Goal: Navigation & Orientation: Find specific page/section

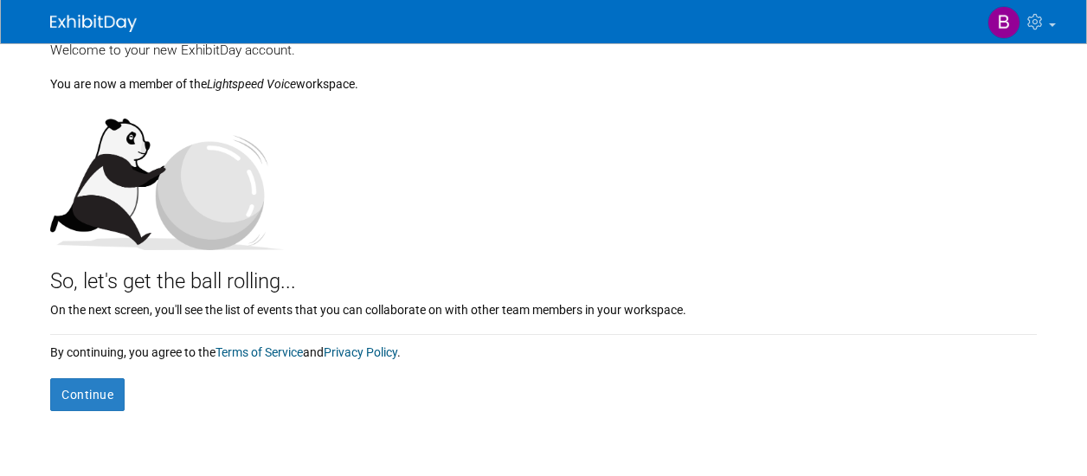
scroll to position [87, 0]
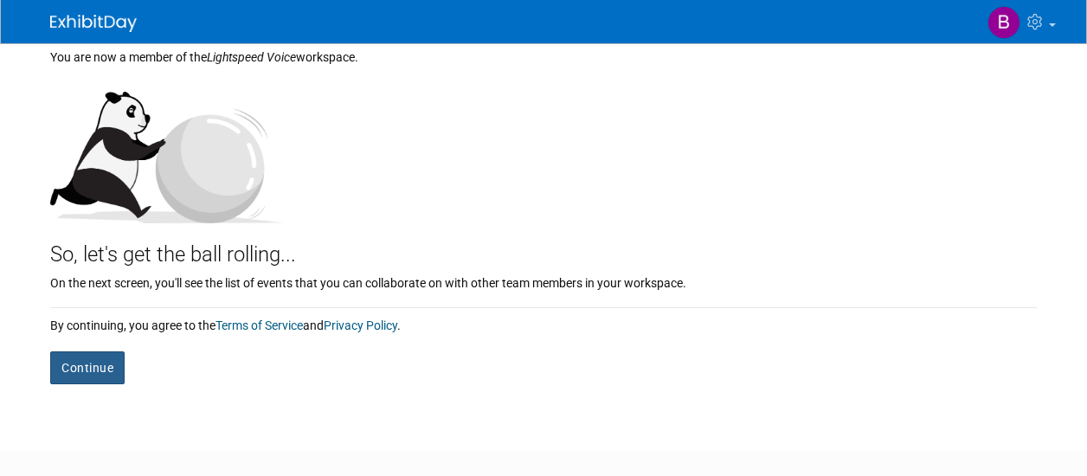
click at [88, 365] on button "Continue" at bounding box center [87, 368] width 74 height 33
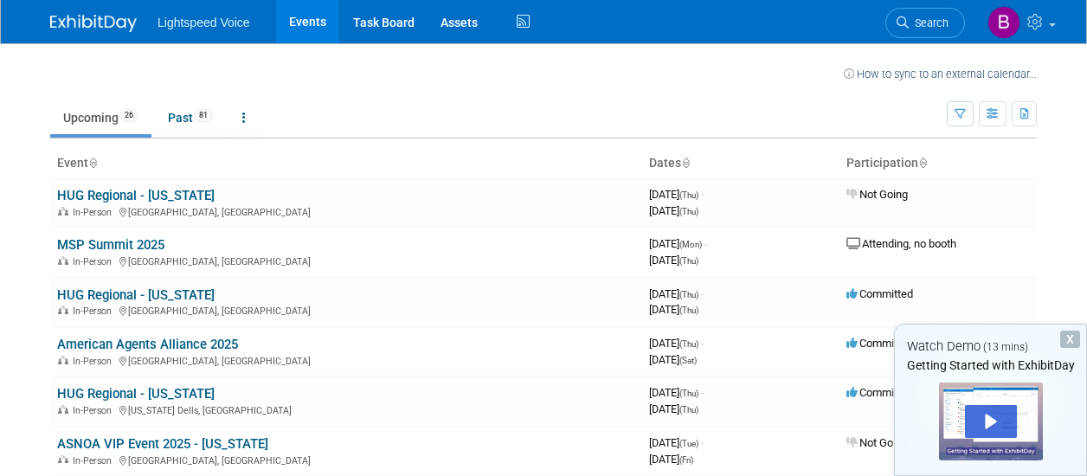
click at [712, 85] on td "Upcoming 26 Past 81 All Events 107 Past and Upcoming Grouped Annually Events gr…" at bounding box center [498, 110] width 897 height 56
click at [987, 415] on div "Play" at bounding box center [991, 421] width 52 height 33
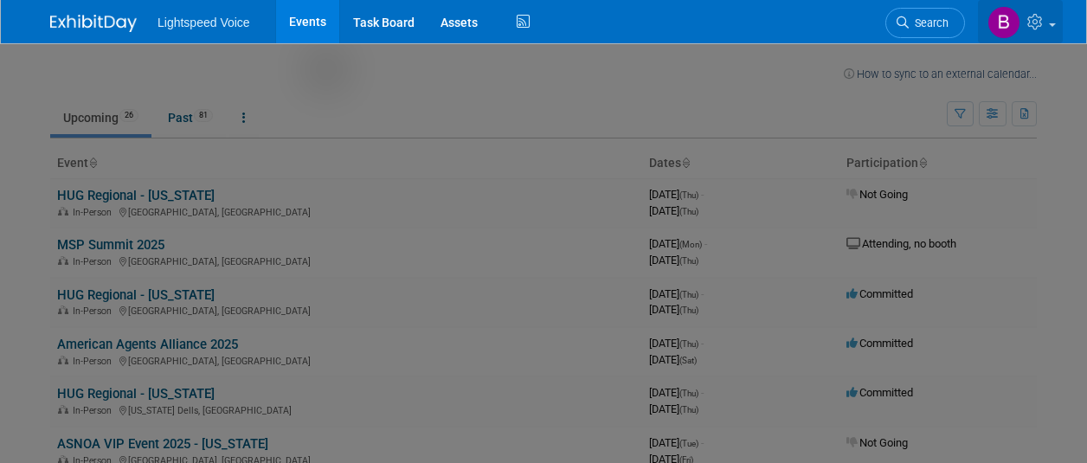
click at [1055, 23] on span at bounding box center [1052, 24] width 7 height 3
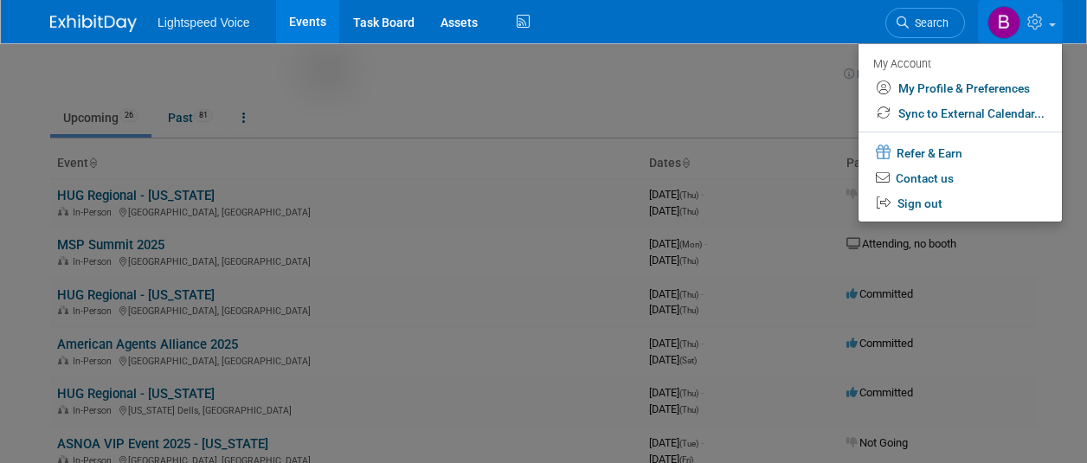
click at [1055, 23] on span at bounding box center [1052, 24] width 7 height 3
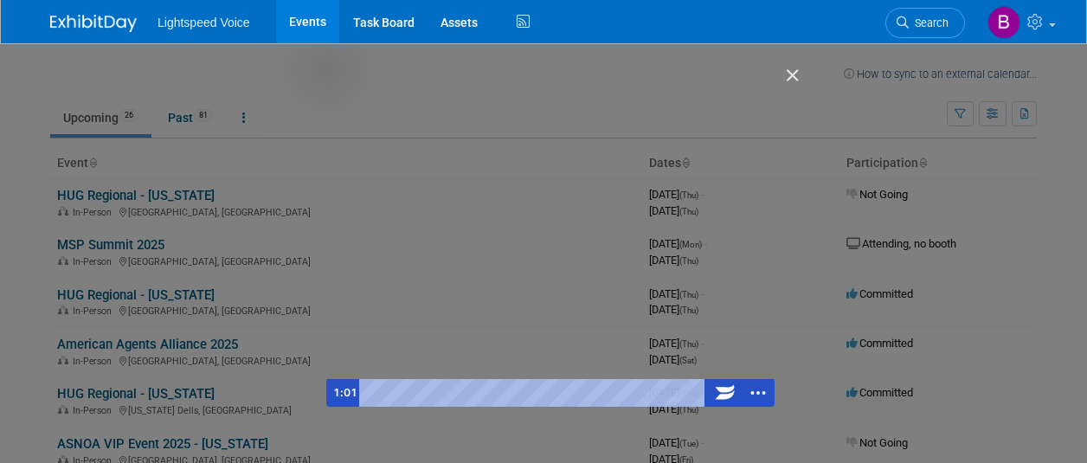
drag, startPoint x: 539, startPoint y: 72, endPoint x: 551, endPoint y: 115, distance: 45.0
click at [551, 115] on div "Getting Started with ExhibitDay" at bounding box center [550, 238] width 448 height 338
click at [535, 249] on div "Getting Started with ExhibitDay" at bounding box center [550, 238] width 448 height 338
click at [577, 246] on div "Getting Started with ExhibitDay" at bounding box center [550, 238] width 448 height 338
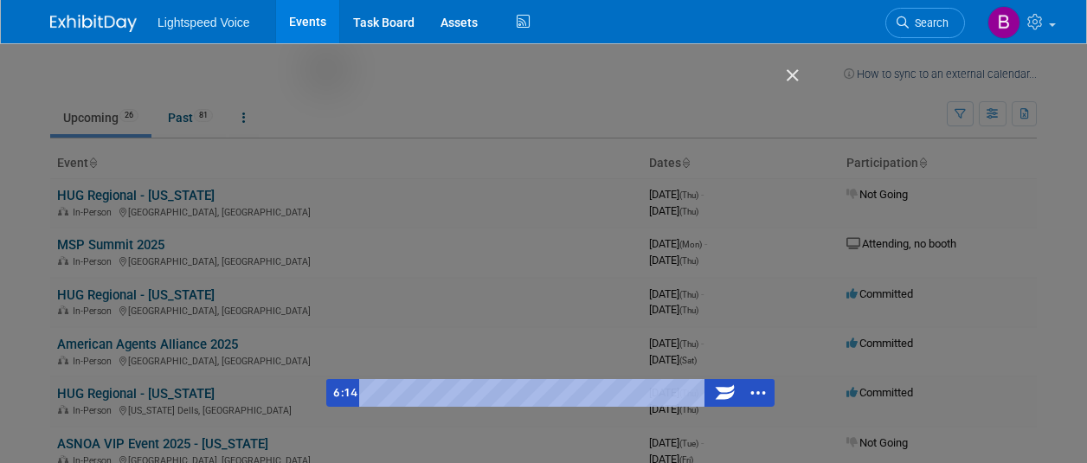
click at [519, 240] on div "Getting Started with ExhibitDay" at bounding box center [550, 238] width 448 height 338
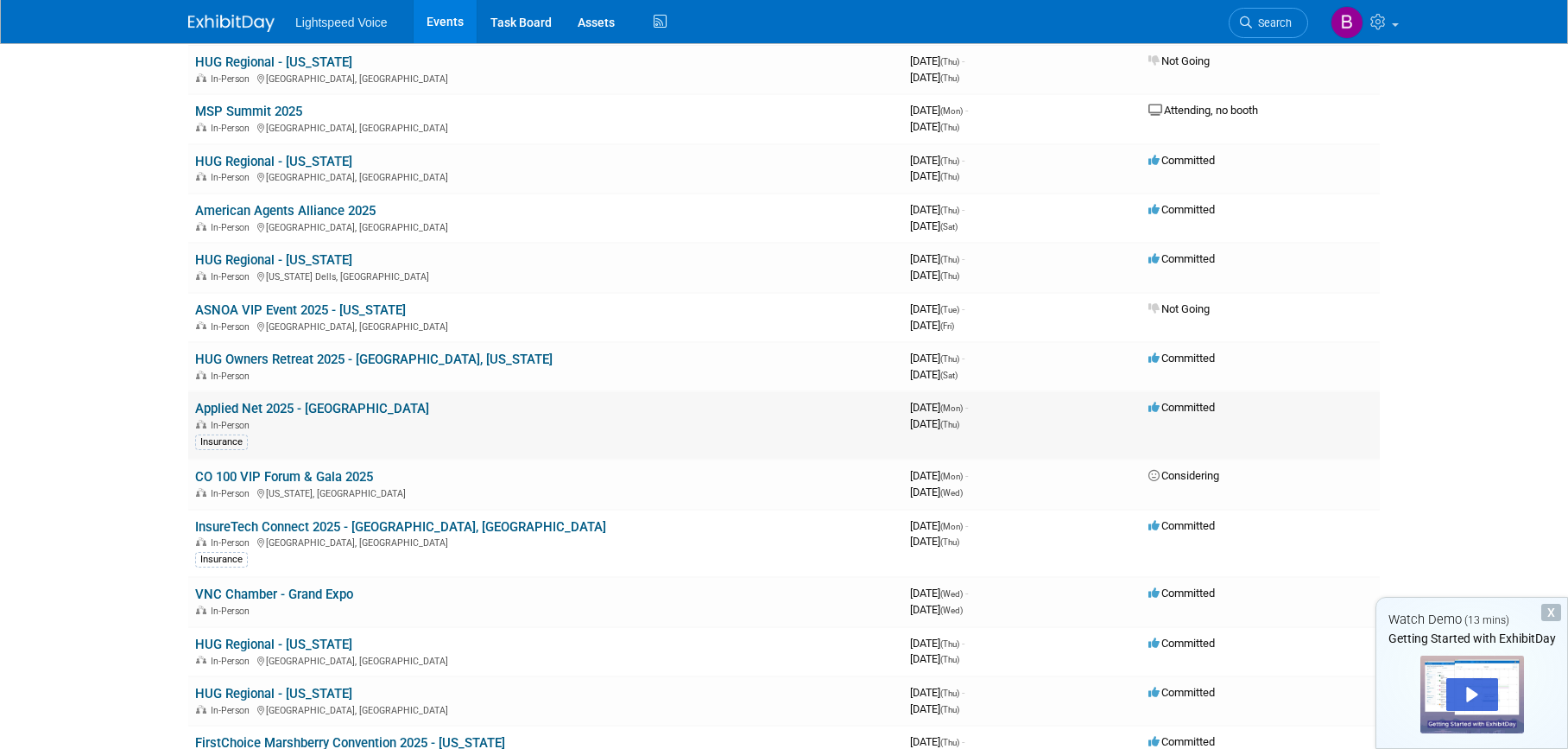
scroll to position [173, 0]
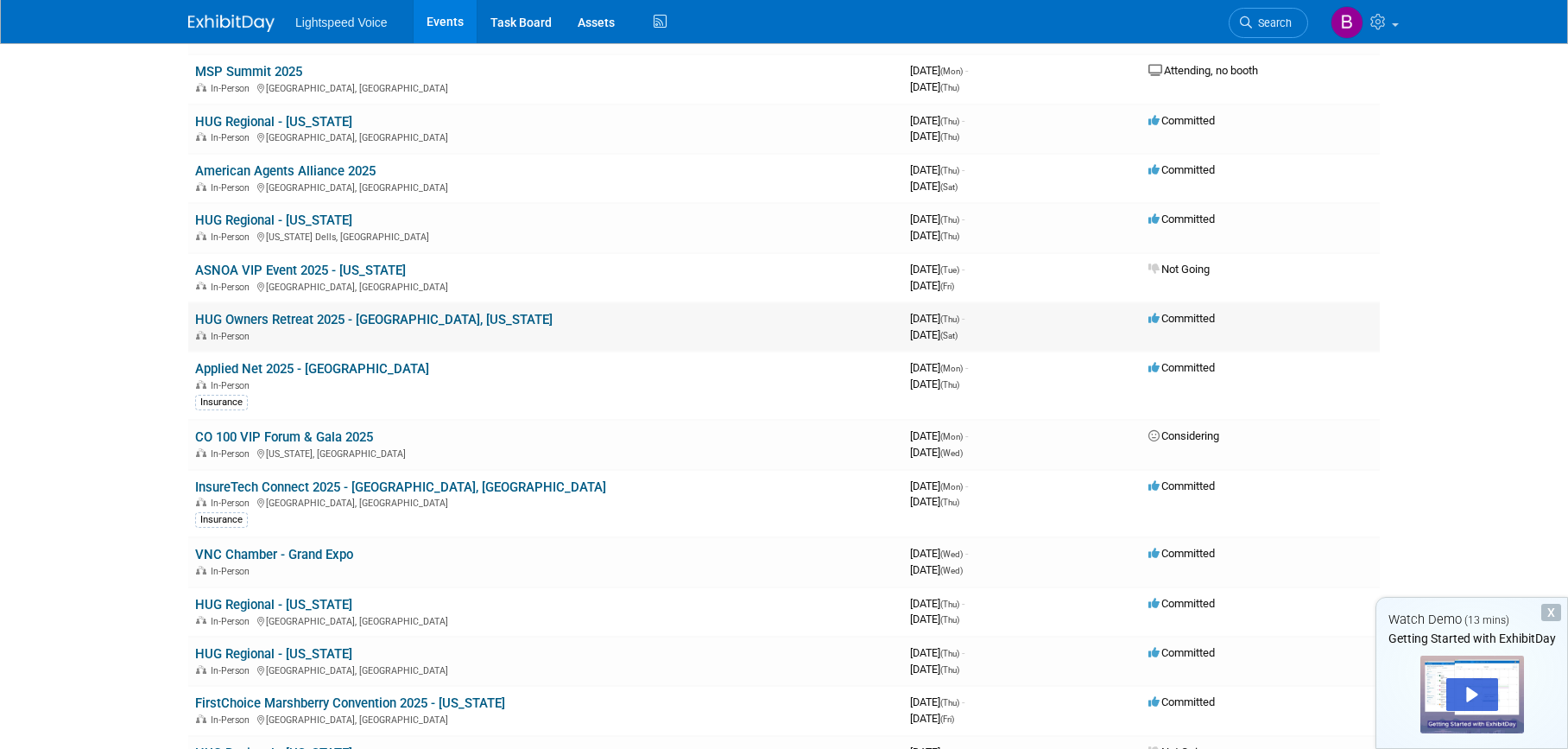
click at [306, 320] on link "HUG Owners Retreat 2025 - [GEOGRAPHIC_DATA], [US_STATE]" at bounding box center [374, 320] width 357 height 16
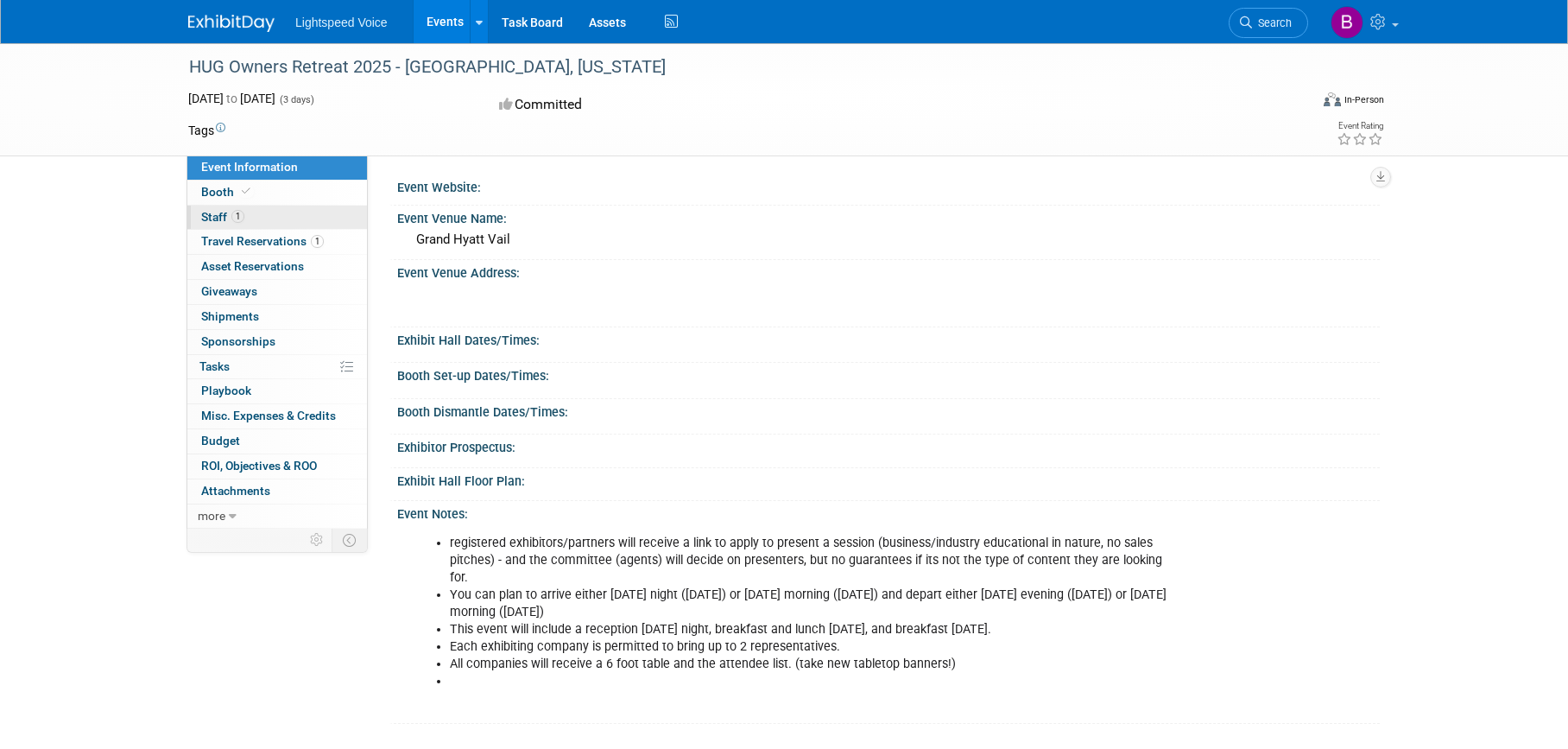
click at [282, 219] on link "1 Staff 1" at bounding box center [277, 217] width 180 height 24
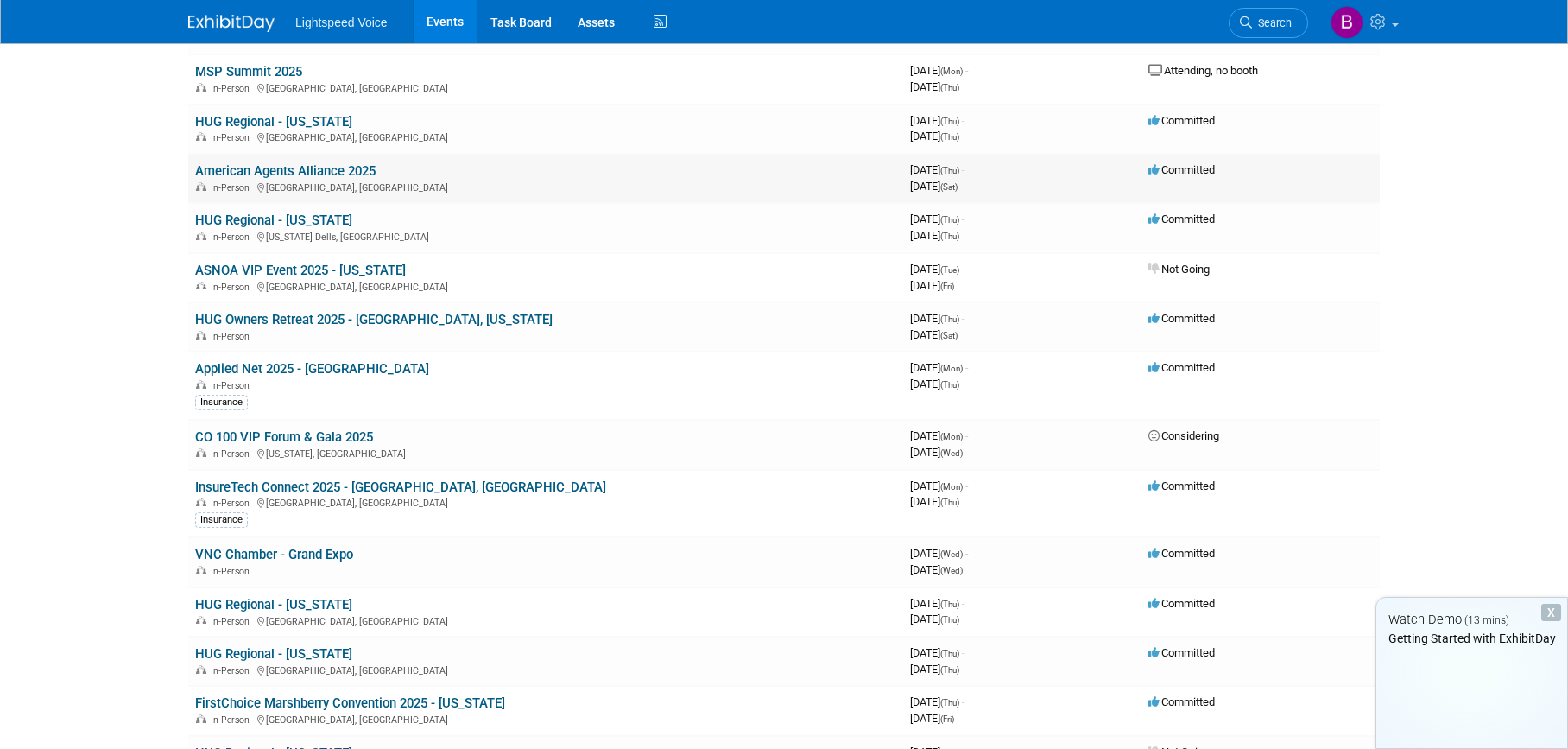
scroll to position [173, 0]
click at [325, 370] on link "Applied Net 2025 - [GEOGRAPHIC_DATA]" at bounding box center [312, 369] width 234 height 16
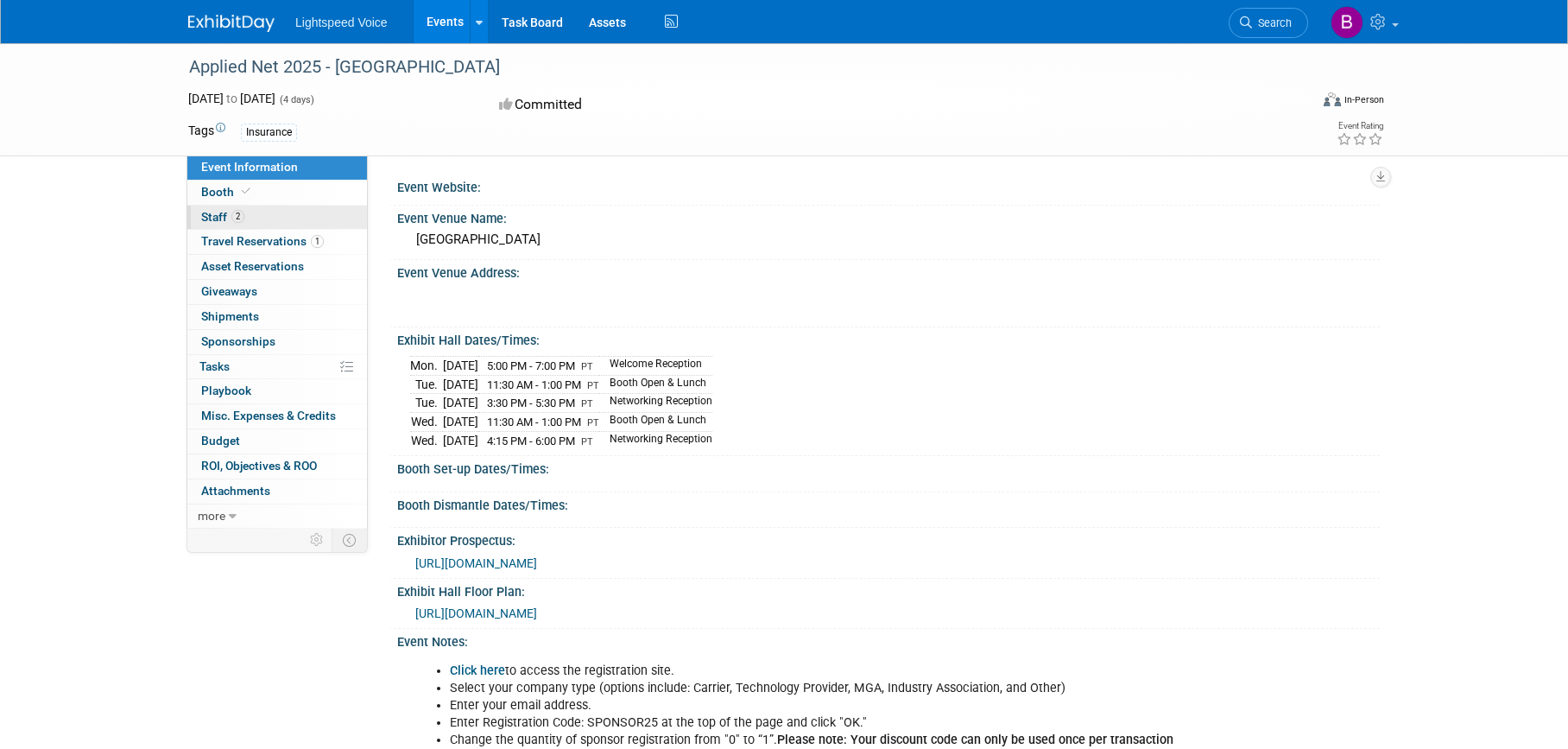
click at [228, 220] on span "Staff 2" at bounding box center [222, 216] width 43 height 14
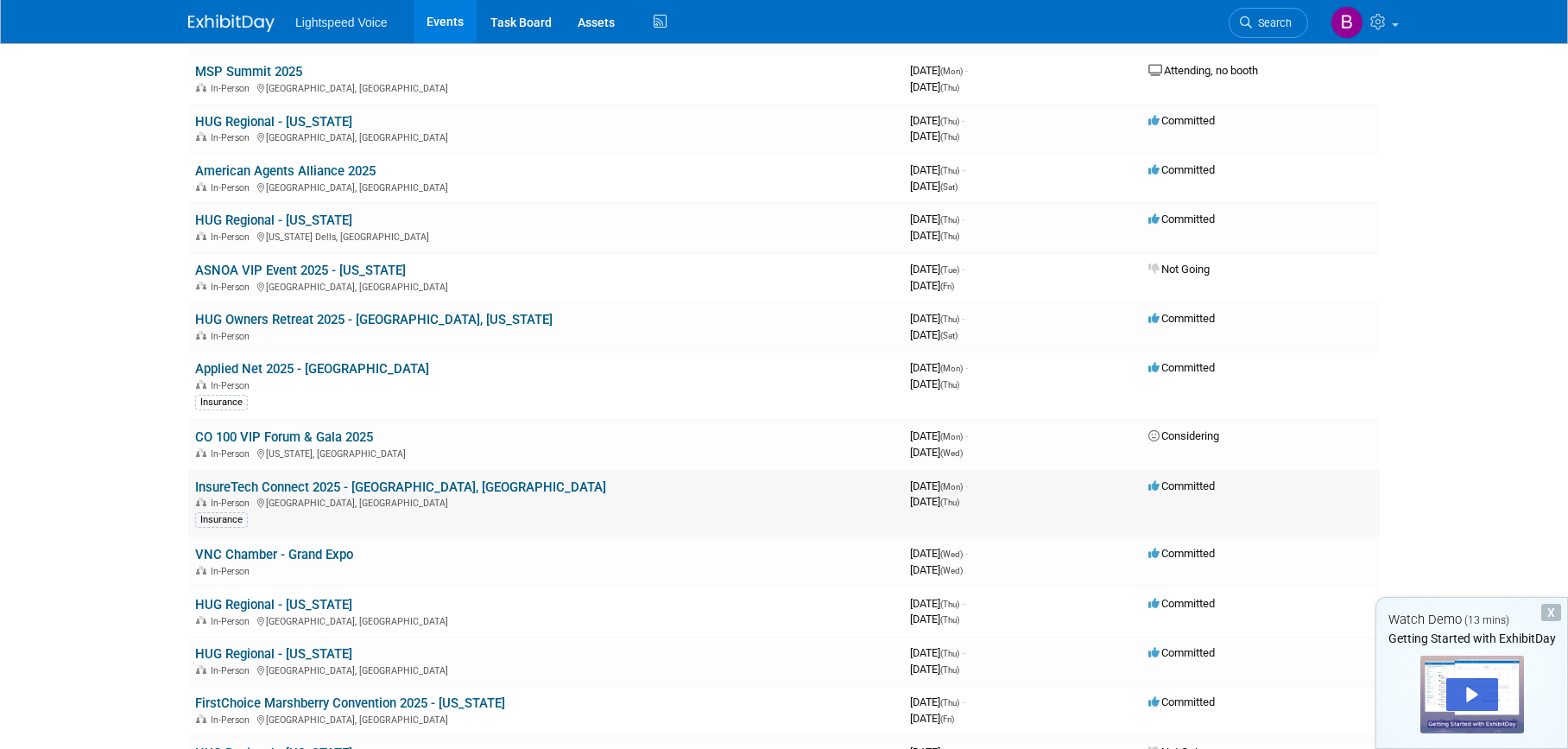
click at [402, 487] on link "InsureTech Connect 2025 - [GEOGRAPHIC_DATA], [GEOGRAPHIC_DATA]" at bounding box center [401, 488] width 411 height 16
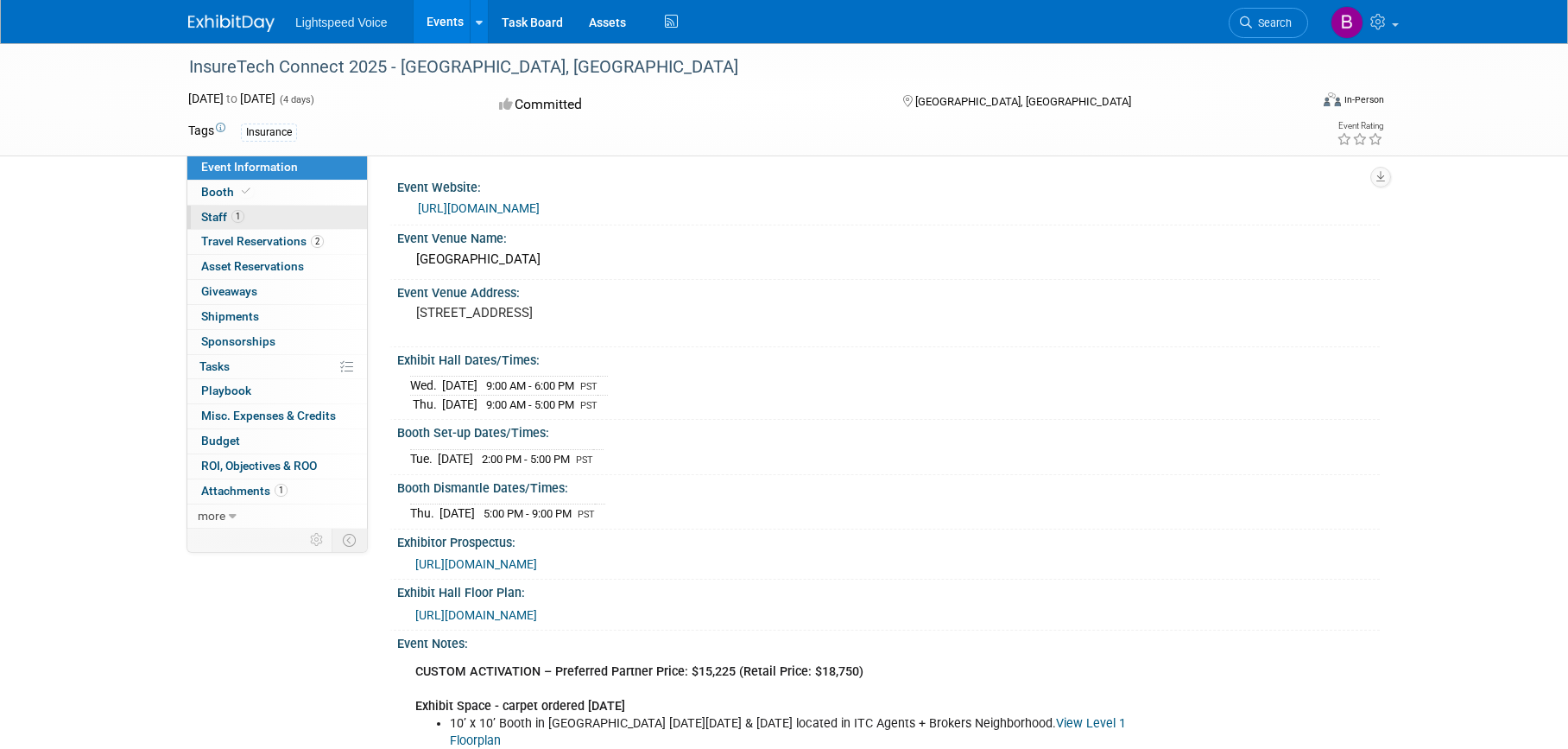
click at [222, 209] on span "Staff 1" at bounding box center [222, 216] width 43 height 14
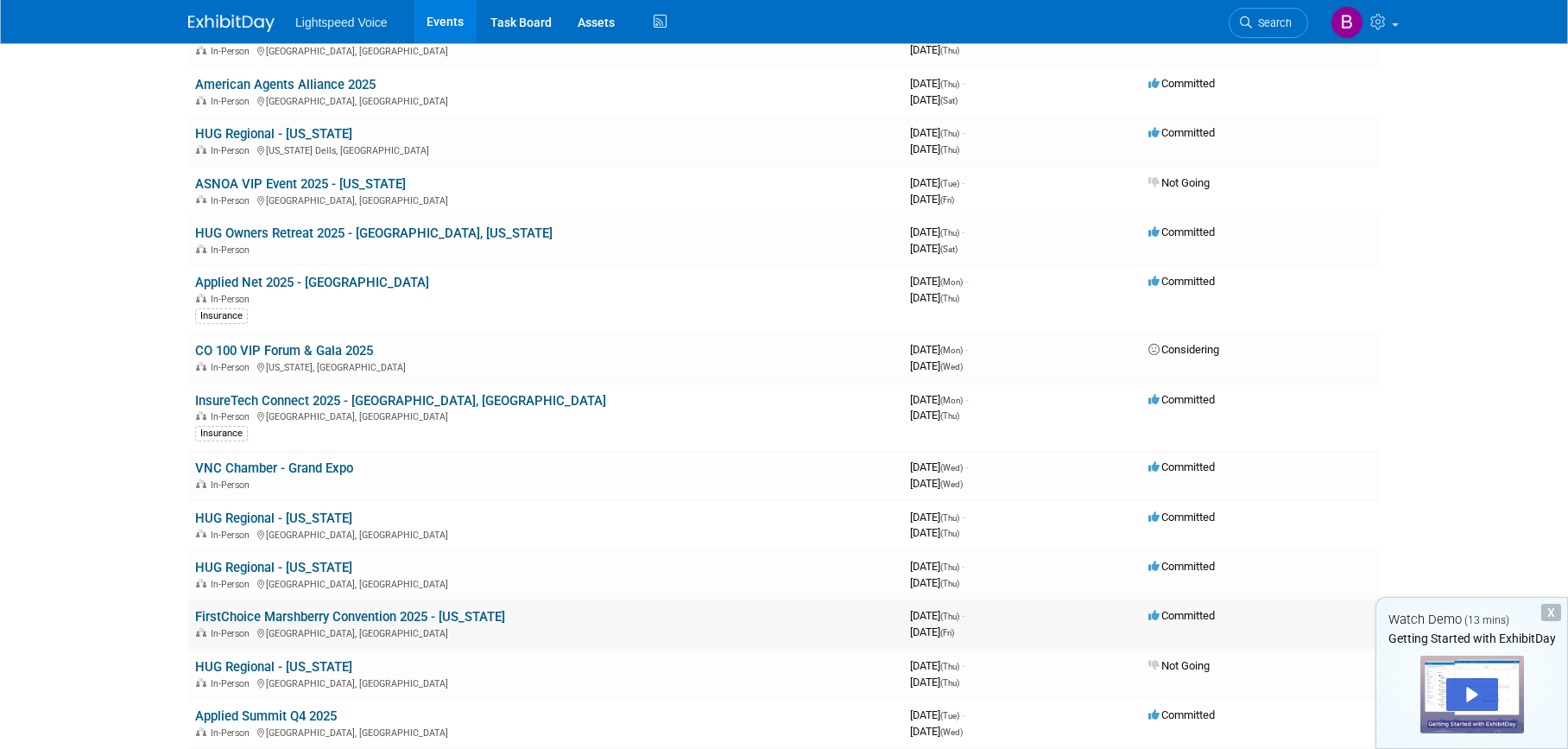
scroll to position [345, 0]
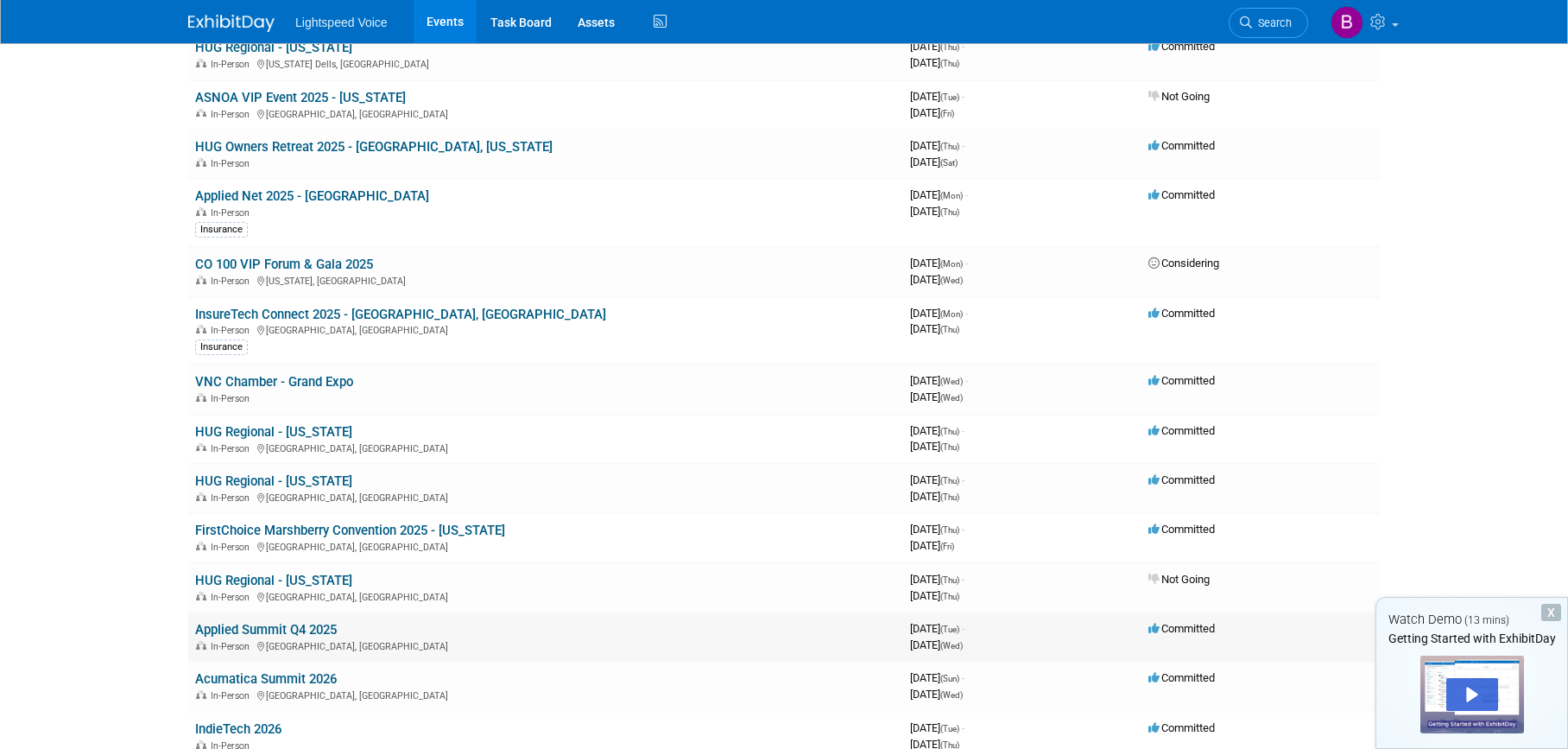
click at [322, 630] on link "Applied Summit Q4 2025" at bounding box center [266, 629] width 142 height 16
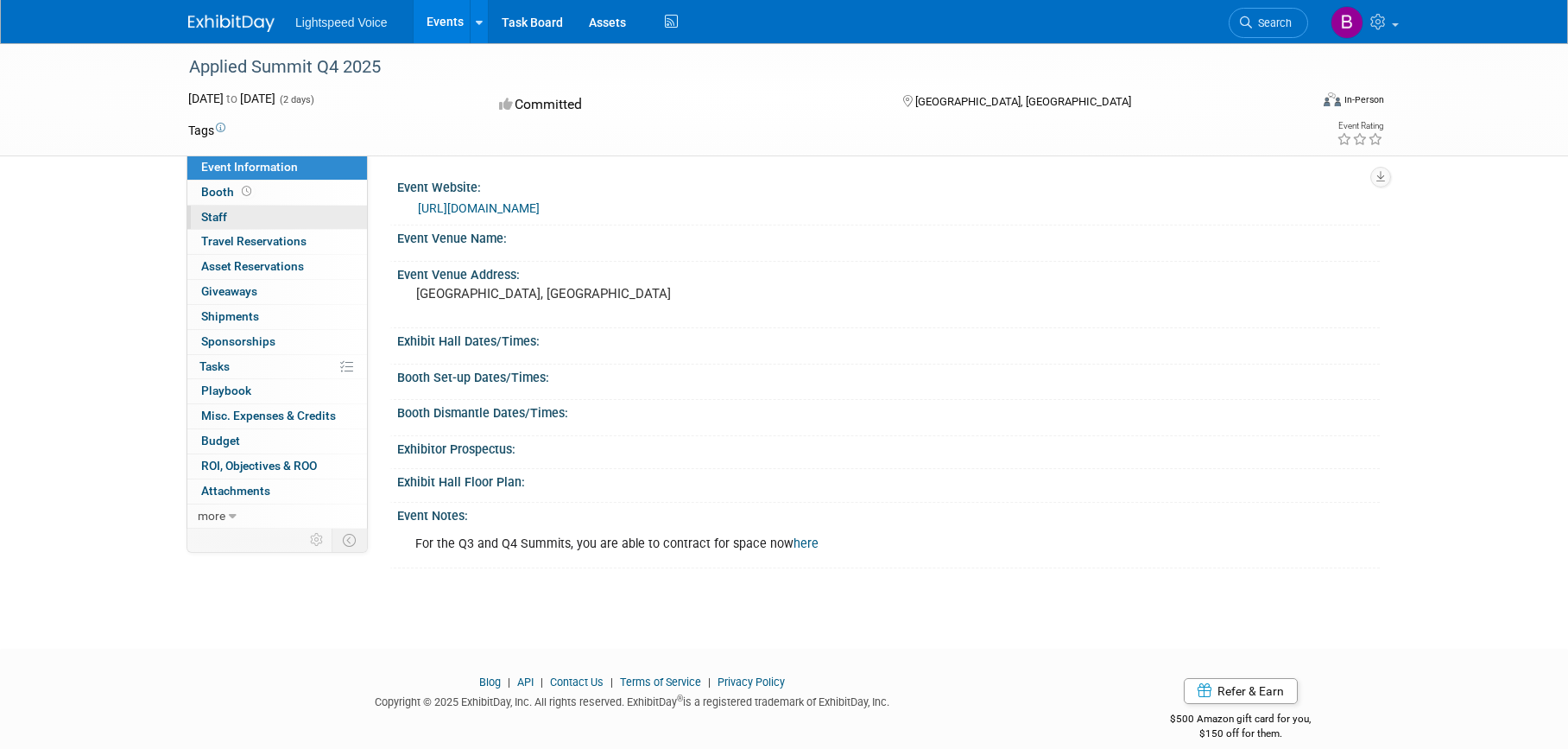
click at [222, 212] on span "Staff 0" at bounding box center [214, 216] width 26 height 14
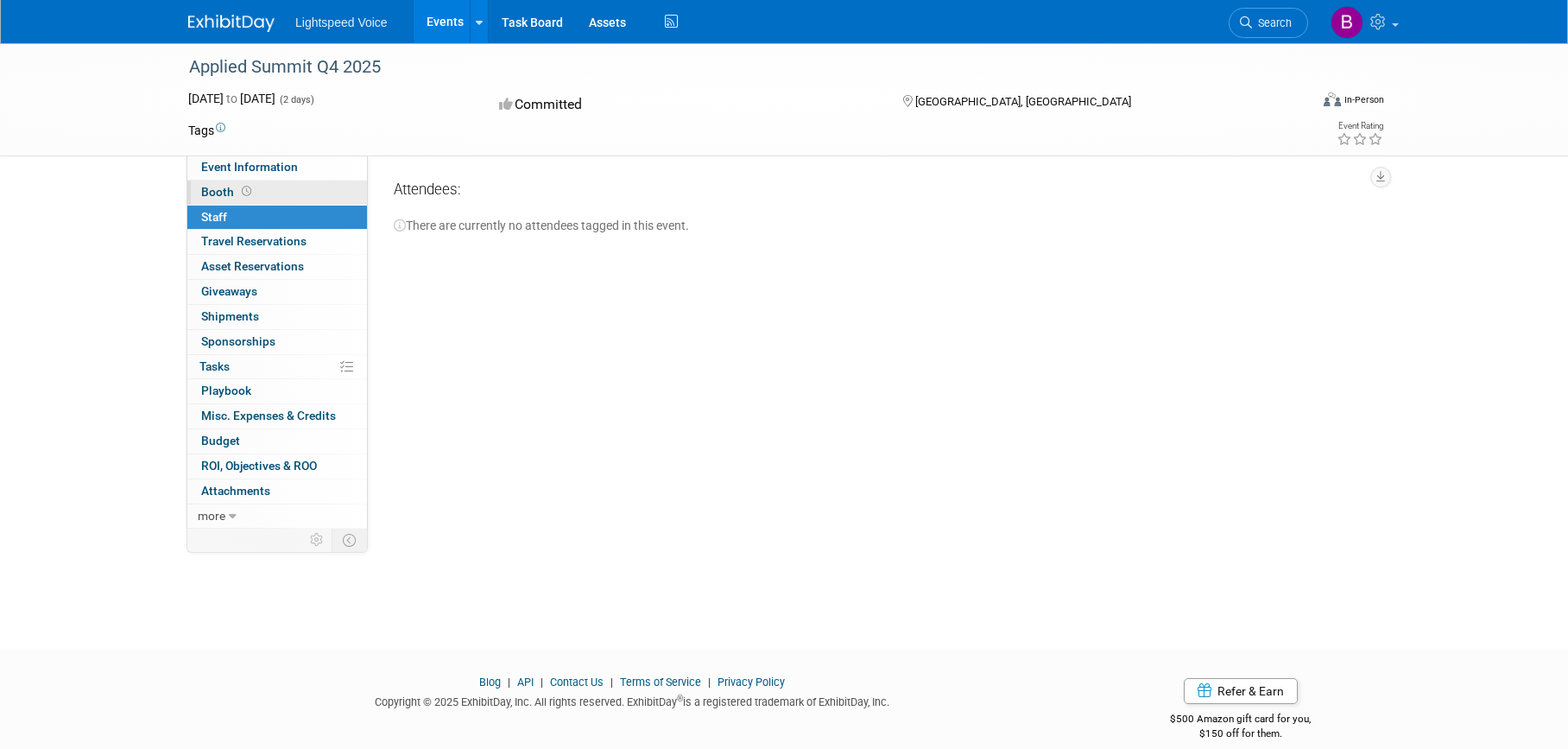
click at [224, 195] on span "Booth" at bounding box center [228, 191] width 54 height 14
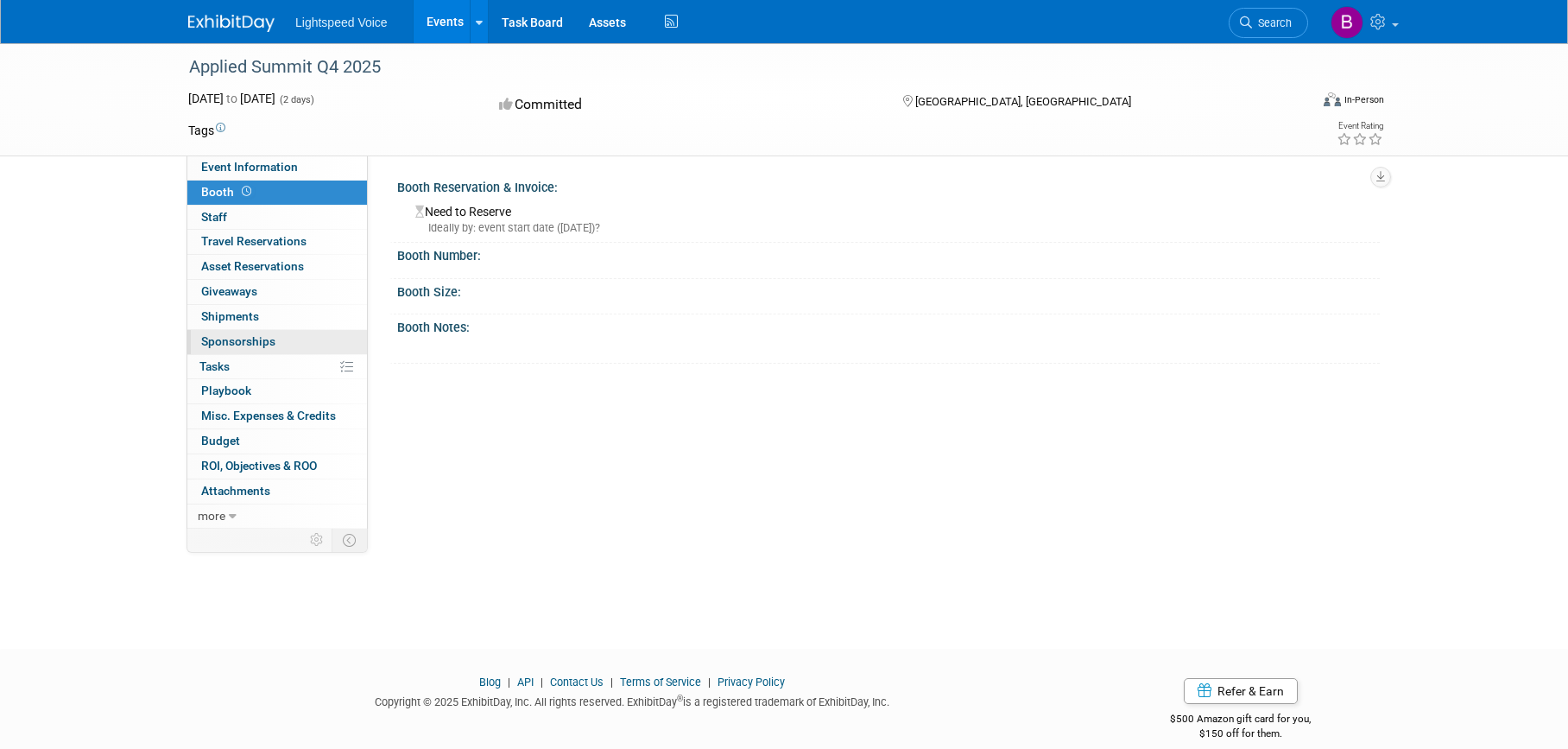
click at [246, 350] on link "0 Sponsorships 0" at bounding box center [277, 342] width 180 height 24
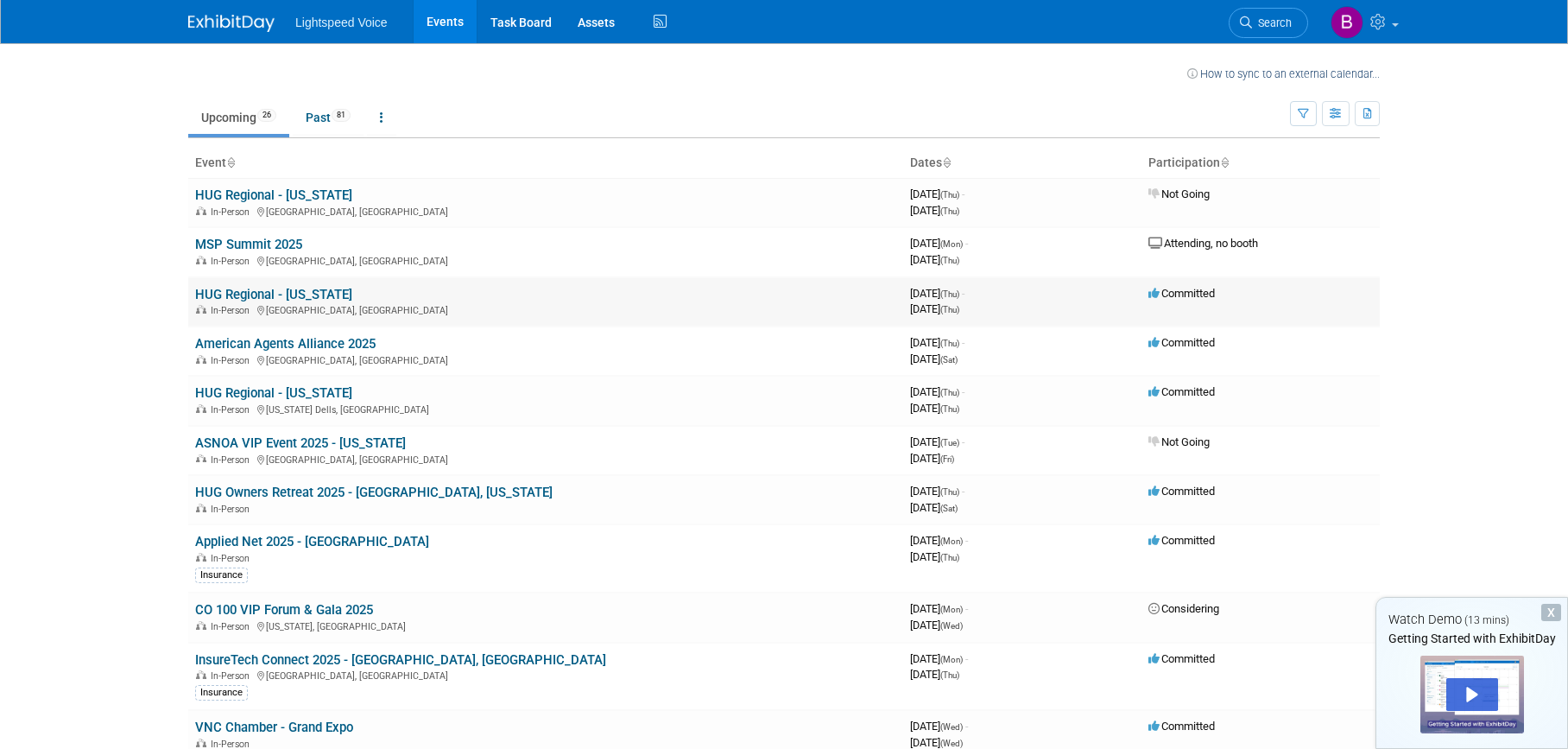
click at [311, 293] on link "HUG Regional - [US_STATE]" at bounding box center [274, 294] width 158 height 16
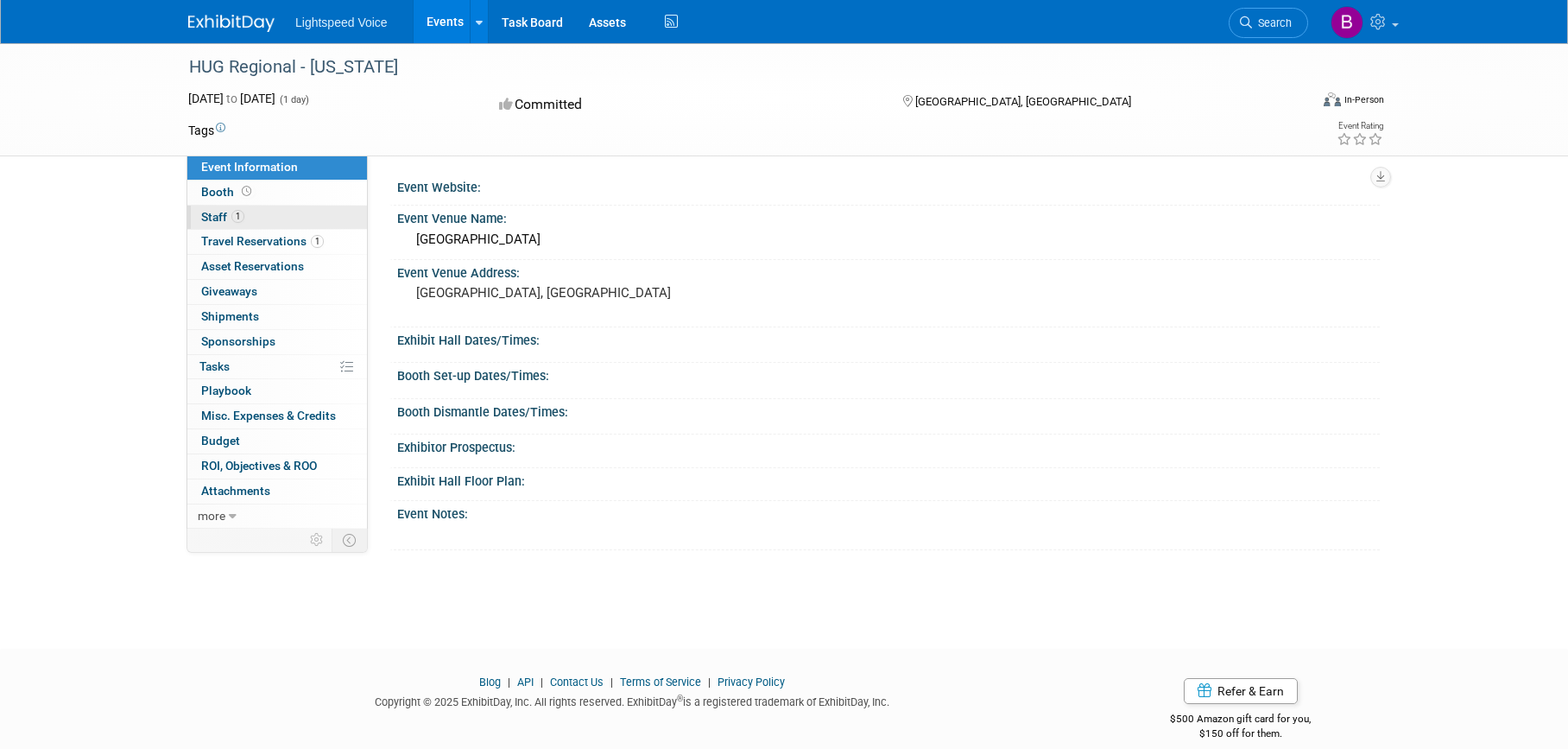
click at [198, 219] on link "1 Staff 1" at bounding box center [277, 217] width 180 height 24
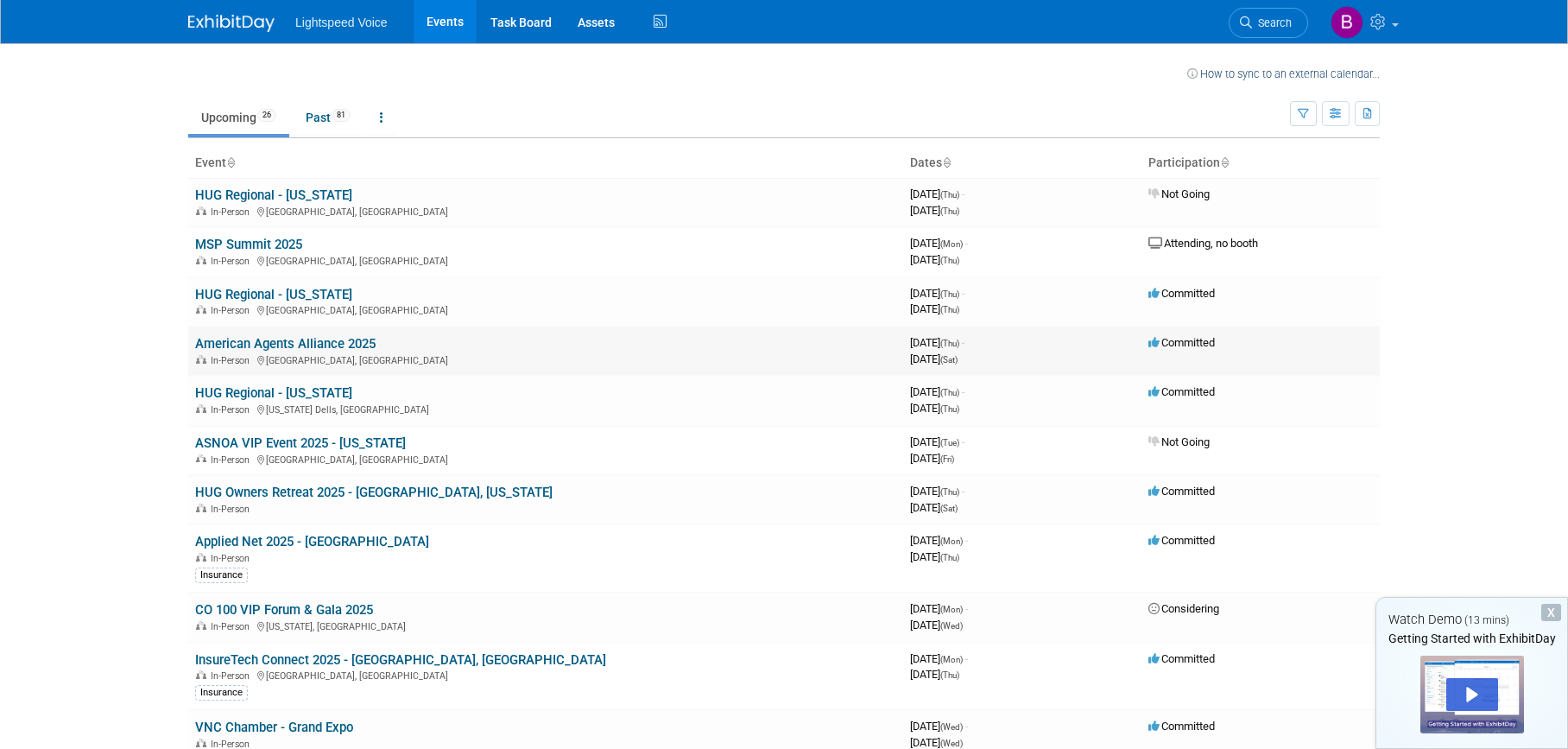
click at [355, 344] on link "American Agents Alliance 2025" at bounding box center [285, 344] width 181 height 16
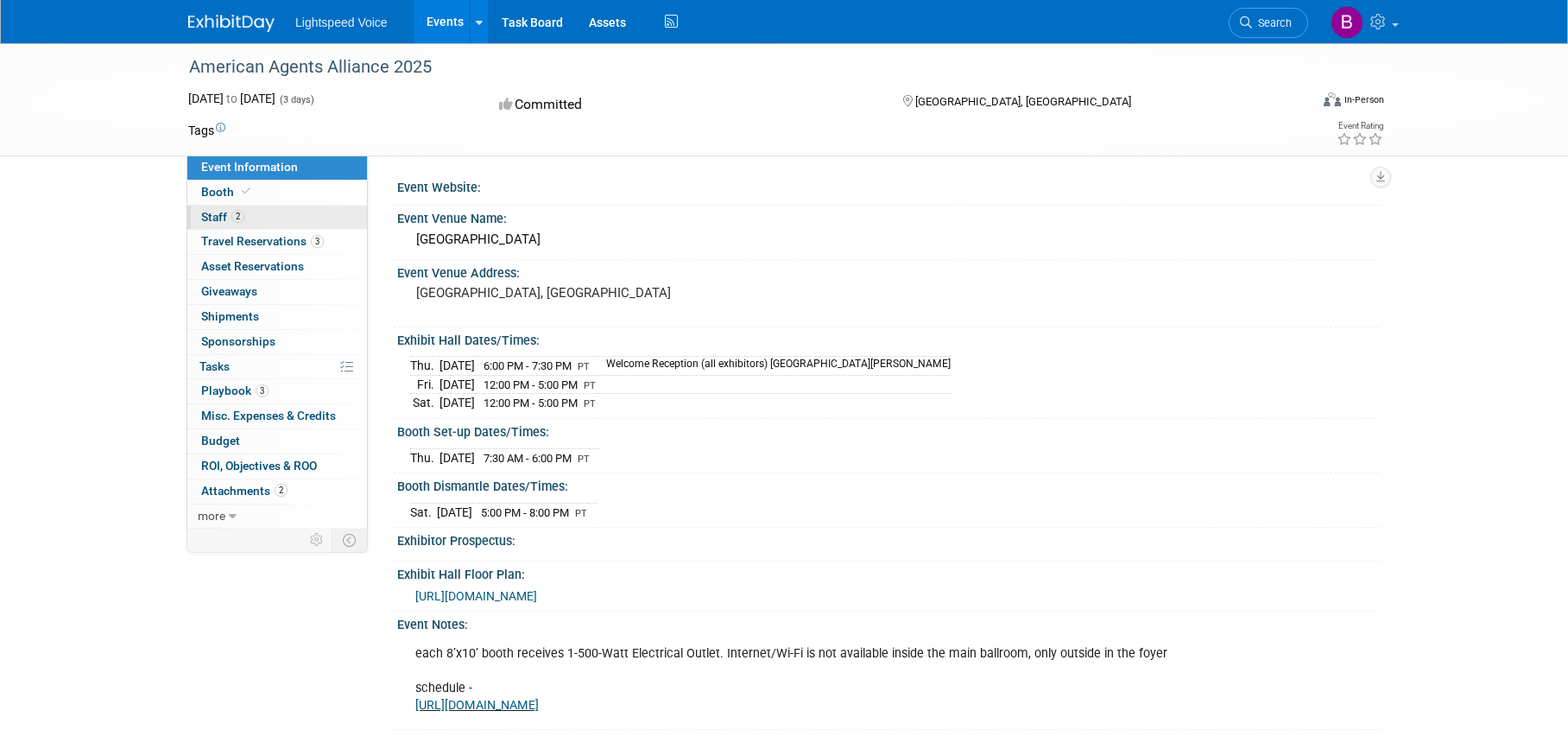
click at [214, 216] on span "Staff 2" at bounding box center [222, 216] width 43 height 14
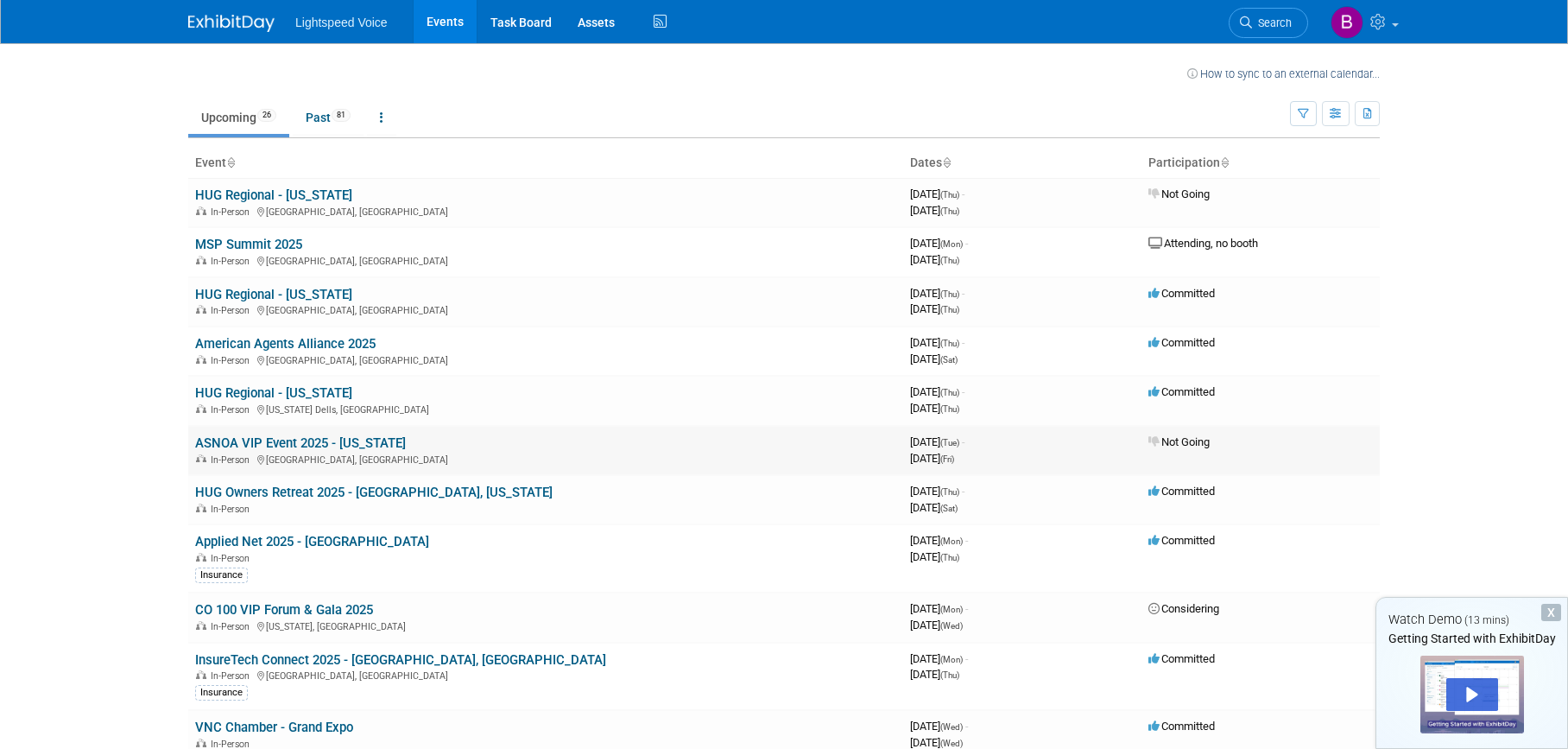
click at [371, 441] on link "ASNOA VIP Event 2025 - [US_STATE]" at bounding box center [300, 443] width 210 height 16
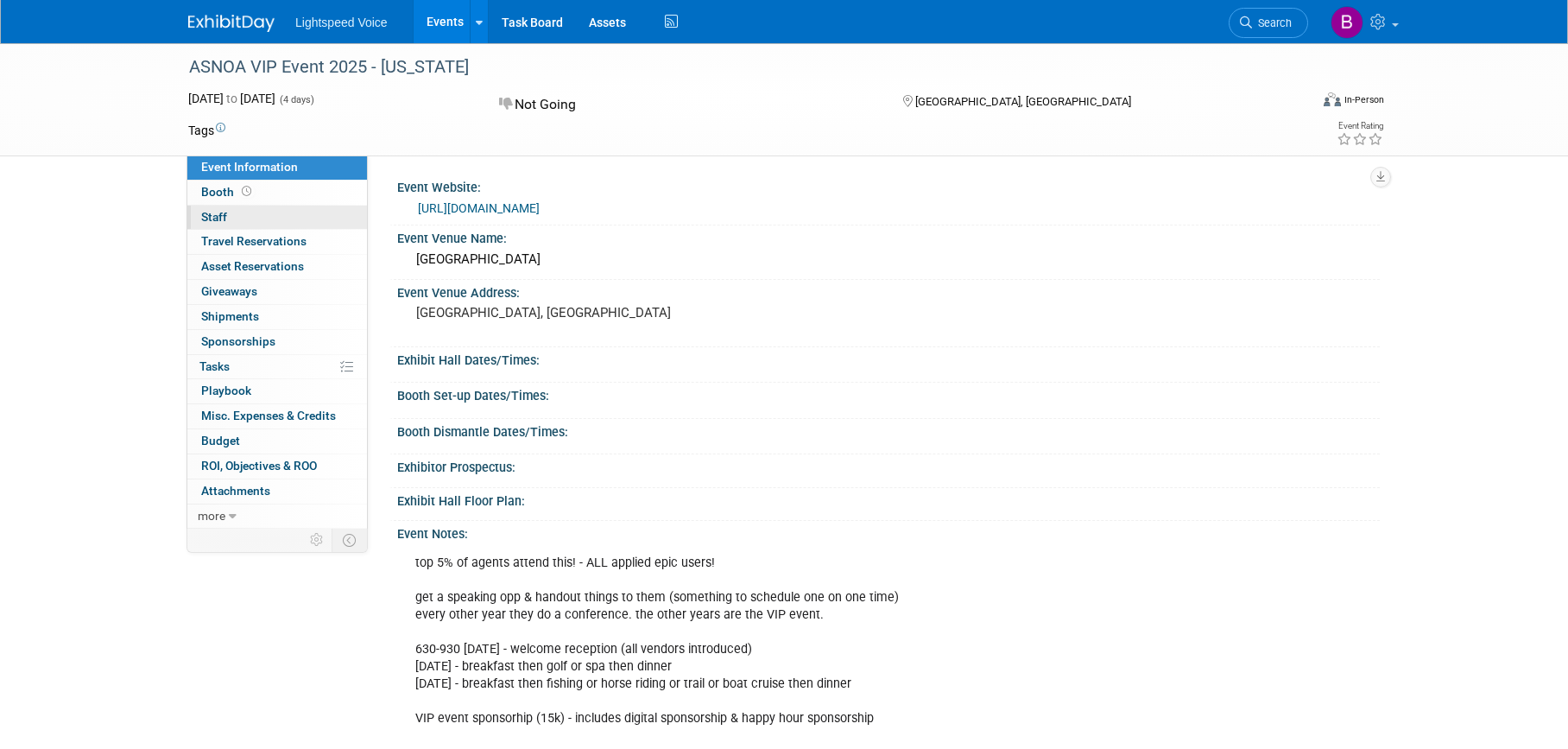
click at [219, 216] on span "Staff 0" at bounding box center [214, 216] width 26 height 14
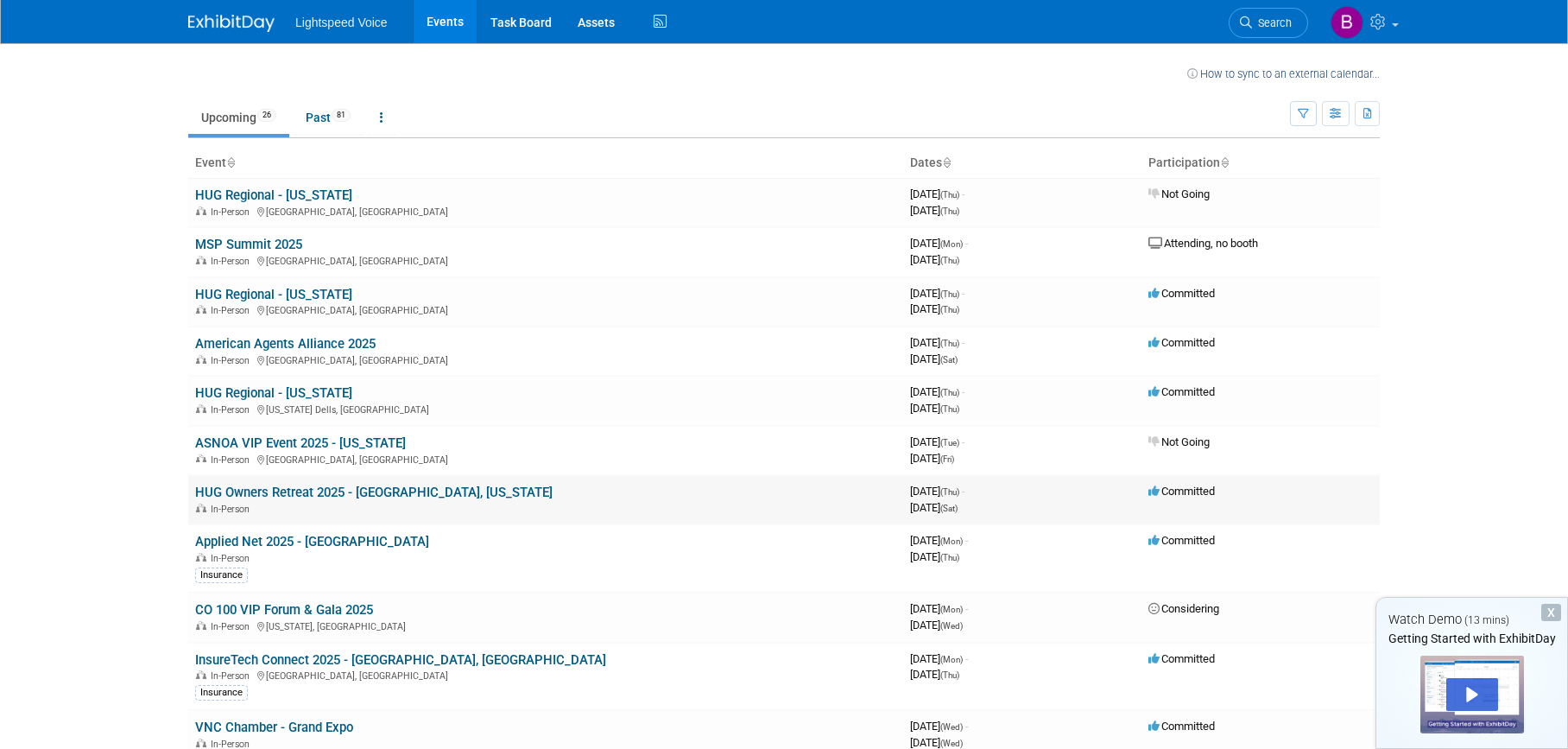
click at [402, 490] on link "HUG Owners Retreat 2025 - [GEOGRAPHIC_DATA], [US_STATE]" at bounding box center [374, 493] width 357 height 16
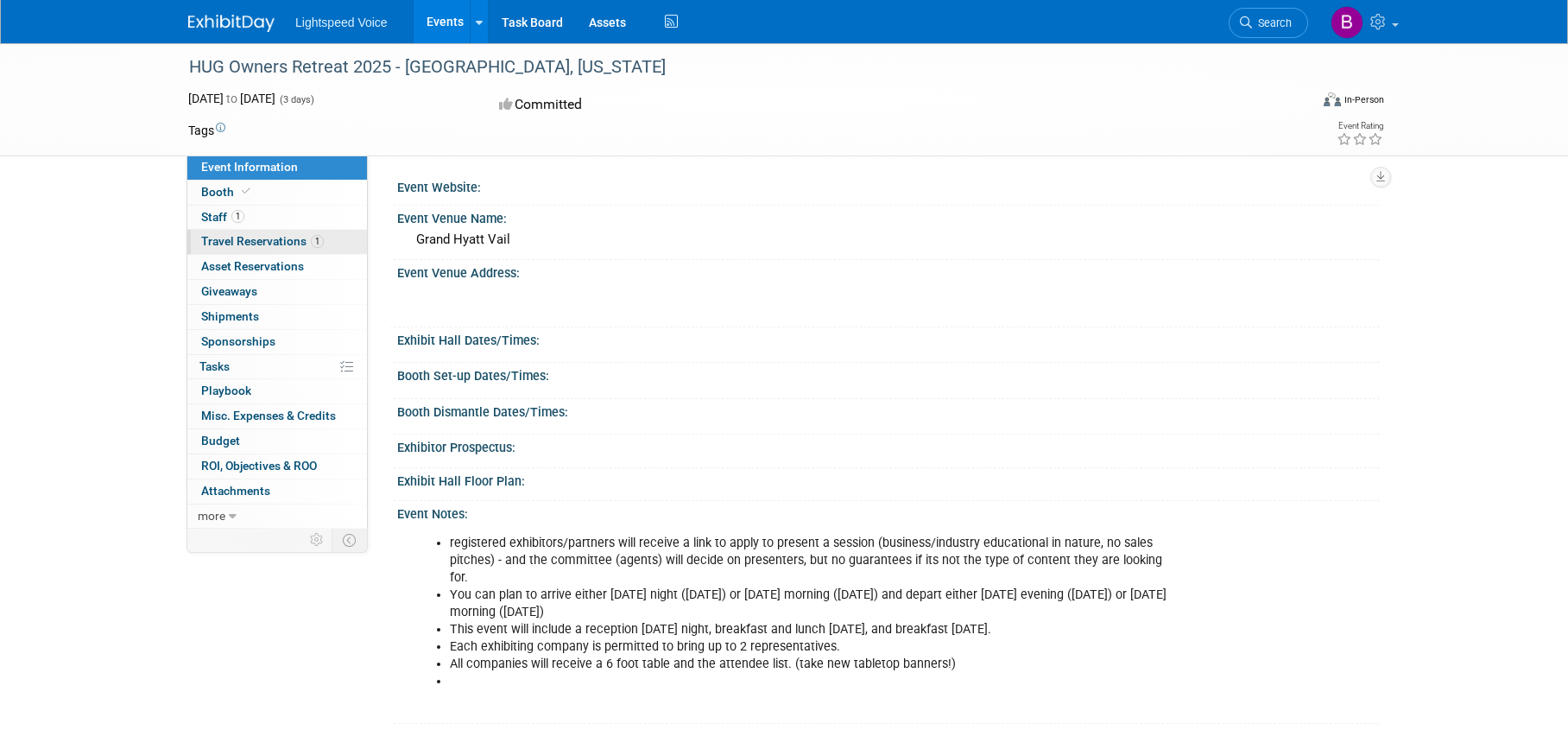
click at [255, 241] on span "Travel Reservations 1" at bounding box center [262, 241] width 123 height 14
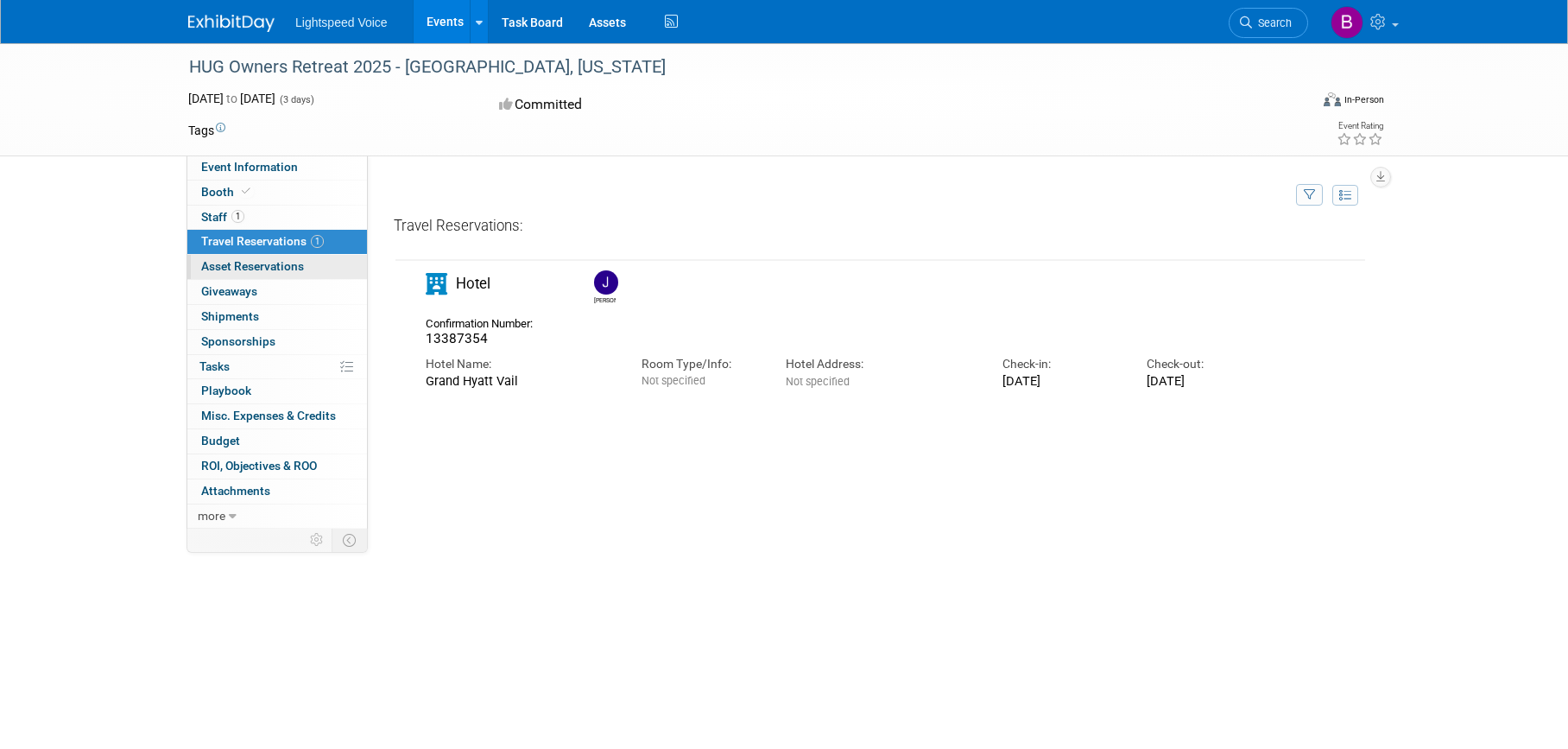
click at [250, 267] on span "Asset Reservations 0" at bounding box center [252, 266] width 103 height 14
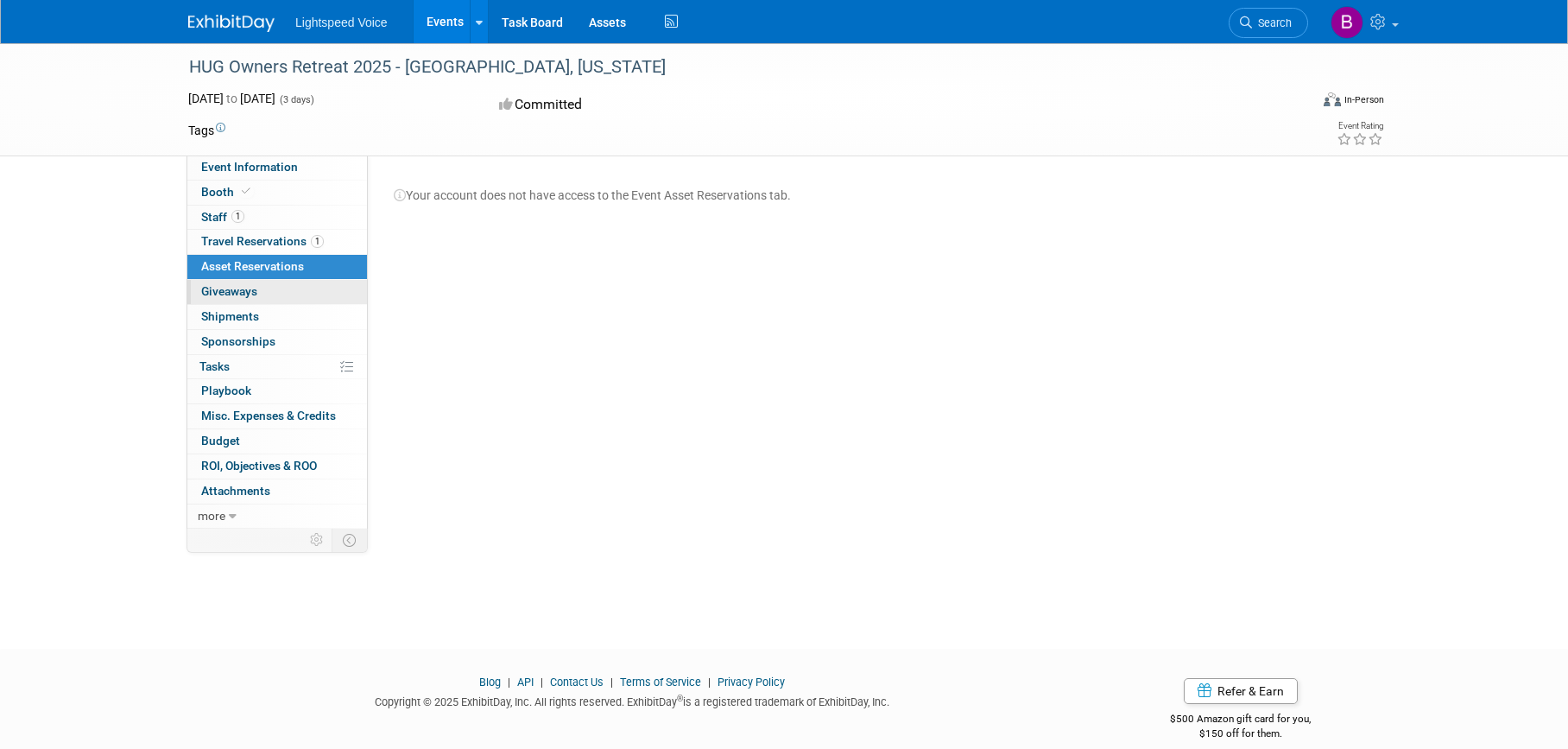
click at [250, 293] on span "Giveaways 0" at bounding box center [229, 291] width 56 height 14
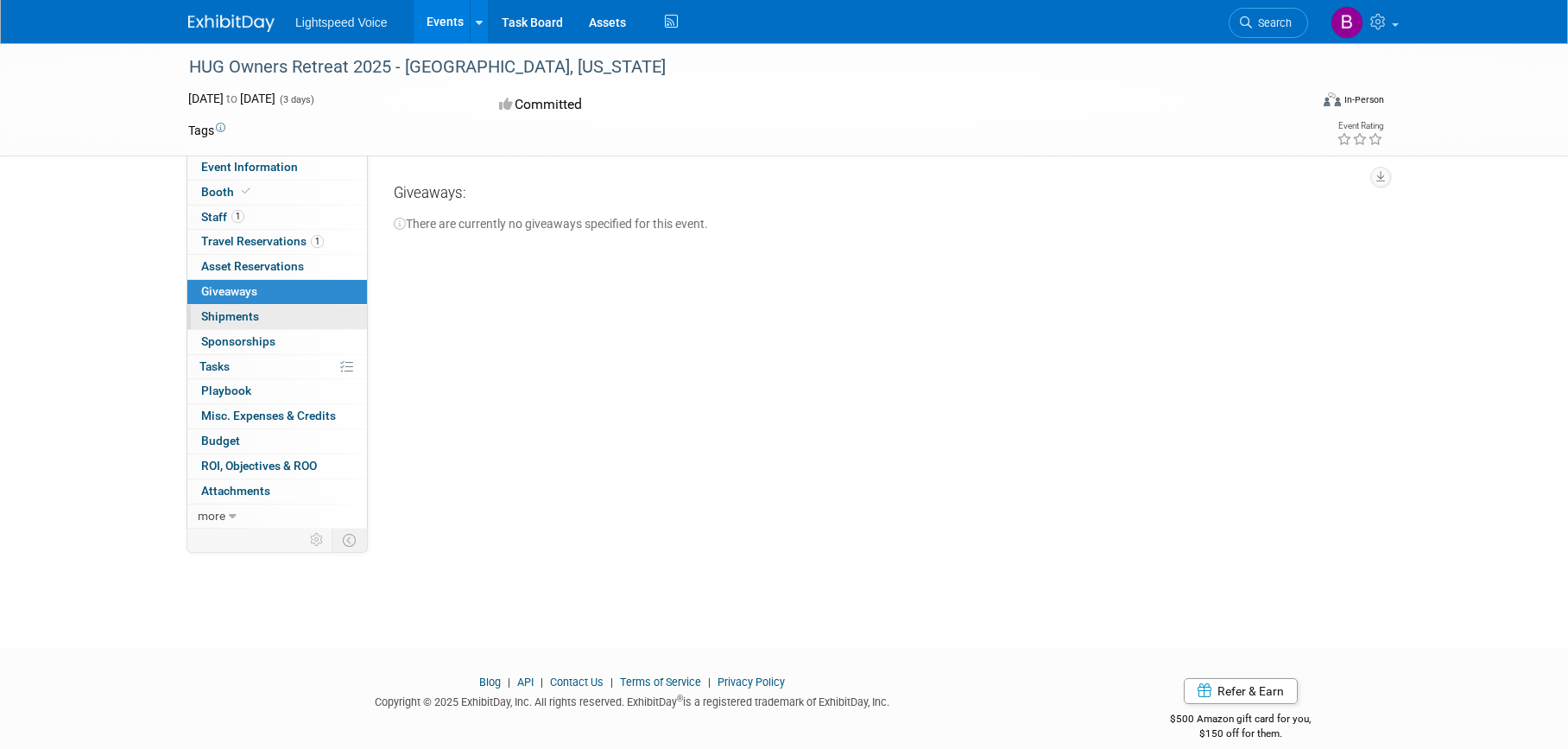
click at [247, 314] on span "Shipments 0" at bounding box center [230, 316] width 58 height 14
click at [247, 336] on span "Sponsorships 0" at bounding box center [238, 341] width 74 height 14
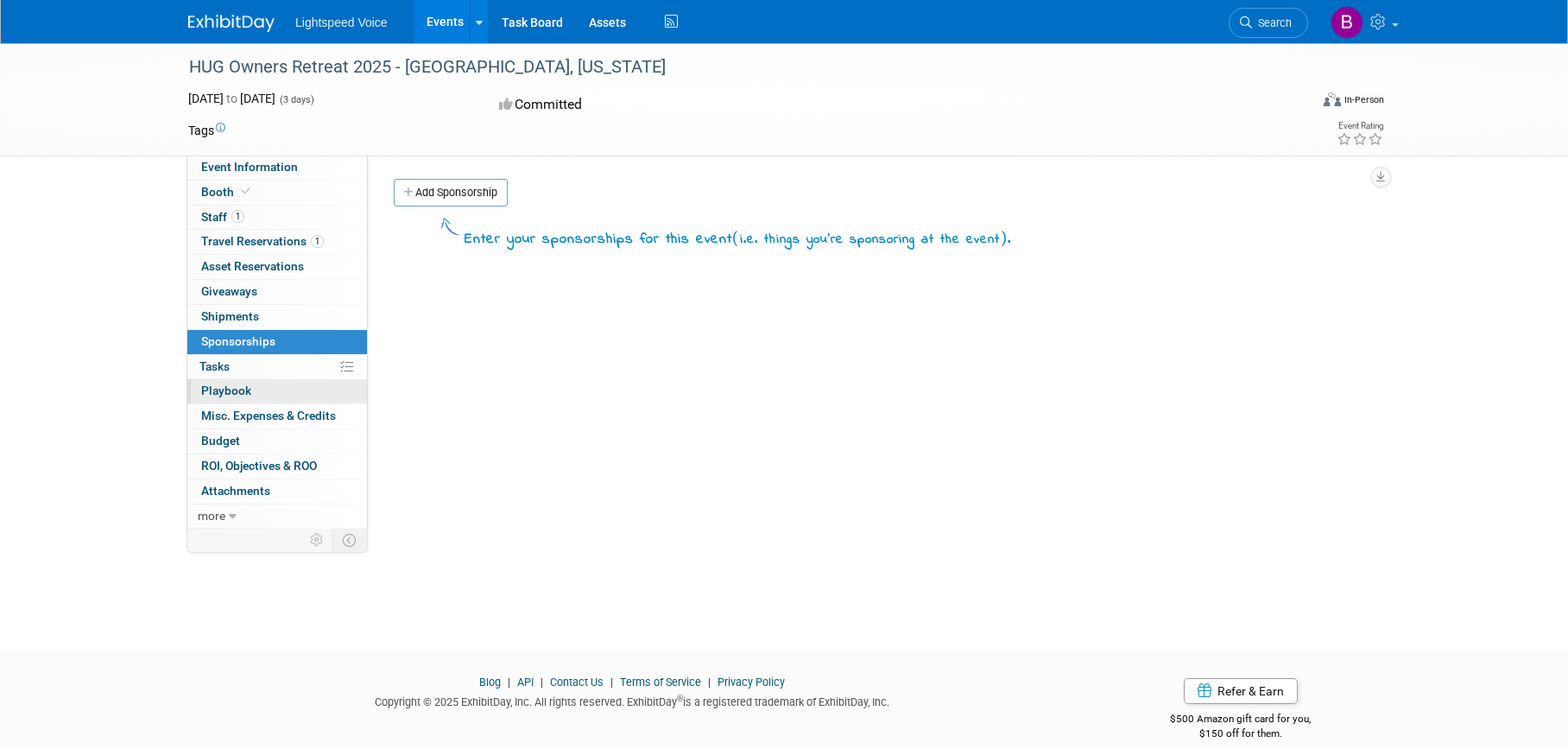
click at [249, 388] on span "Playbook 0" at bounding box center [226, 390] width 50 height 14
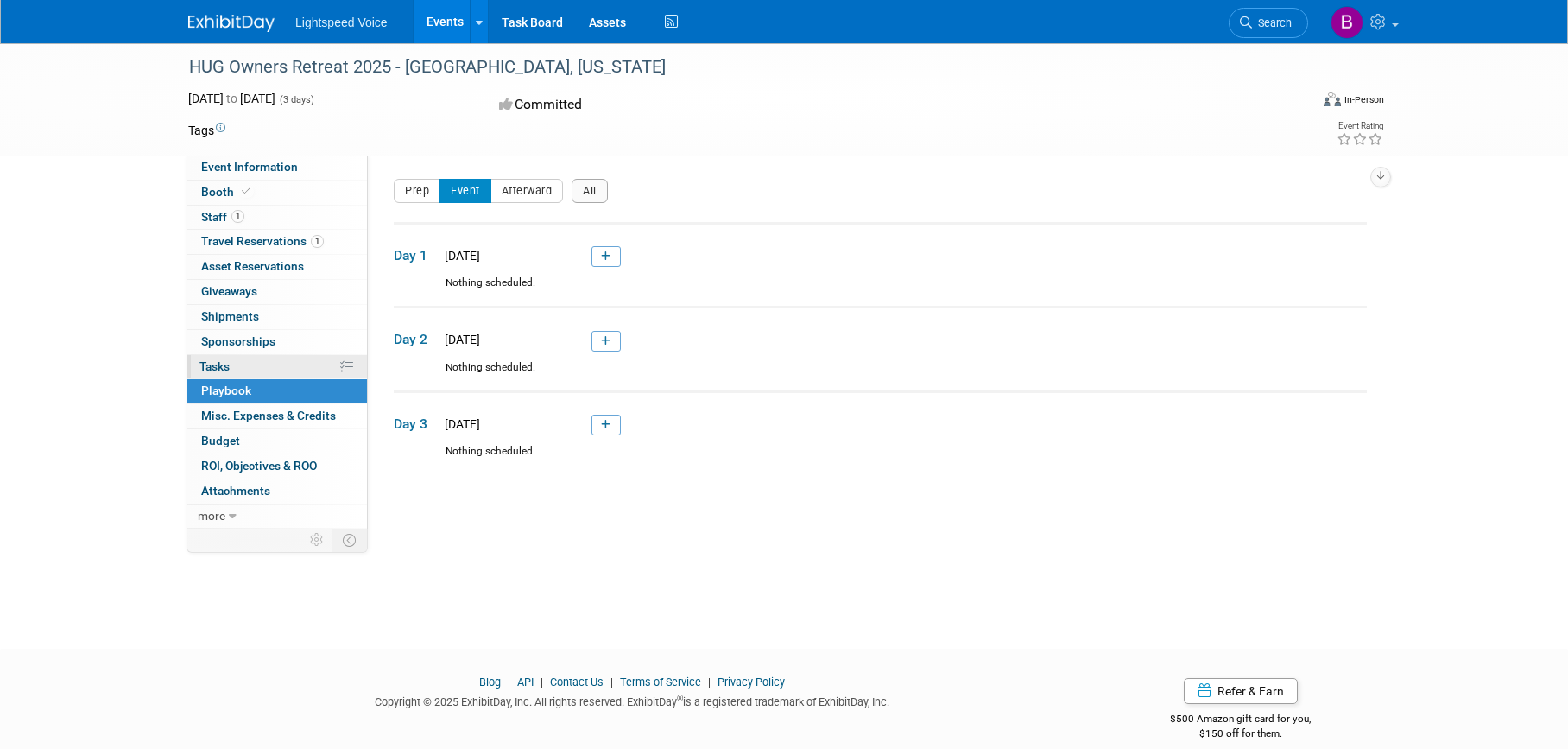
click at [247, 366] on link "0% Tasks 0%" at bounding box center [277, 367] width 180 height 24
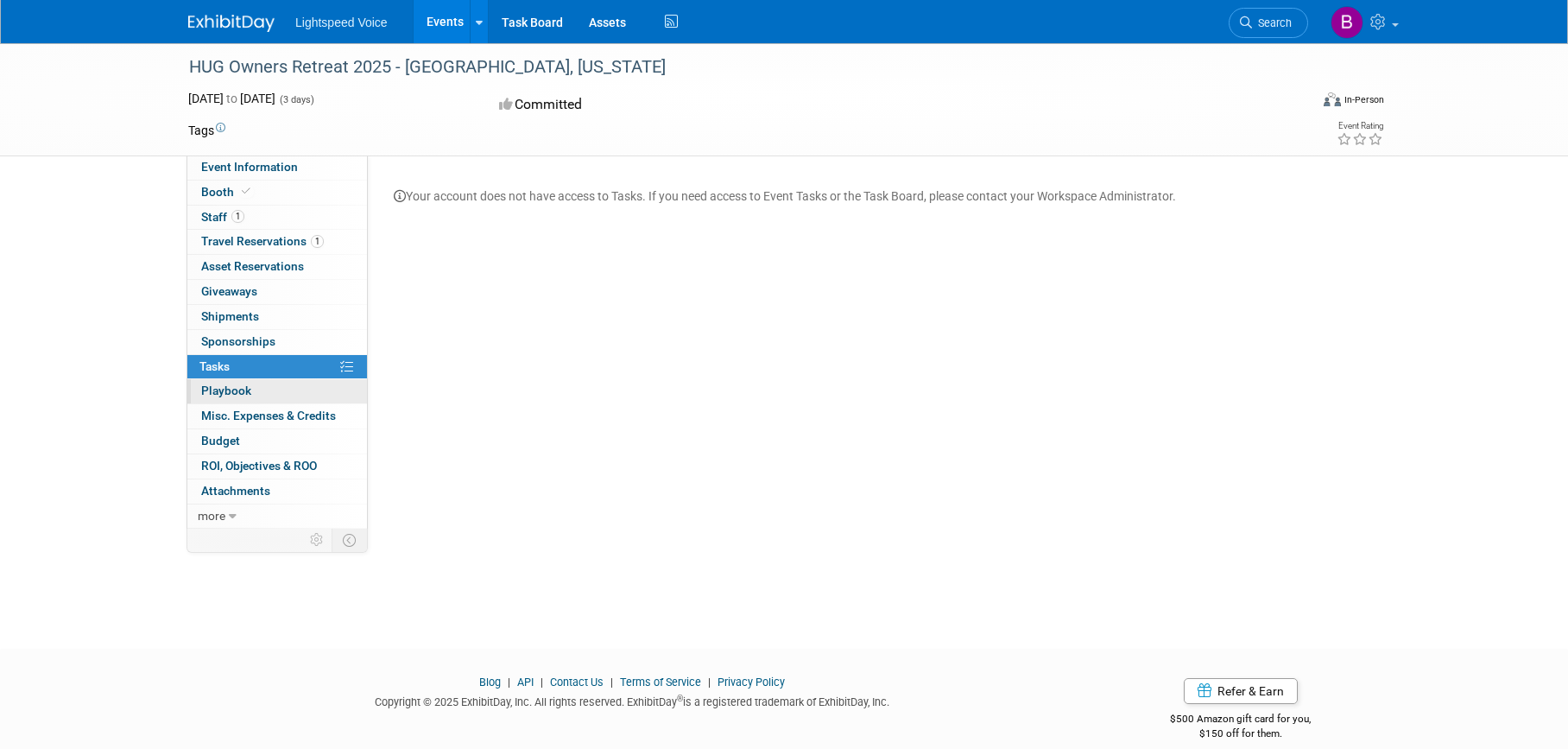
click at [239, 394] on span "Playbook 0" at bounding box center [226, 390] width 50 height 14
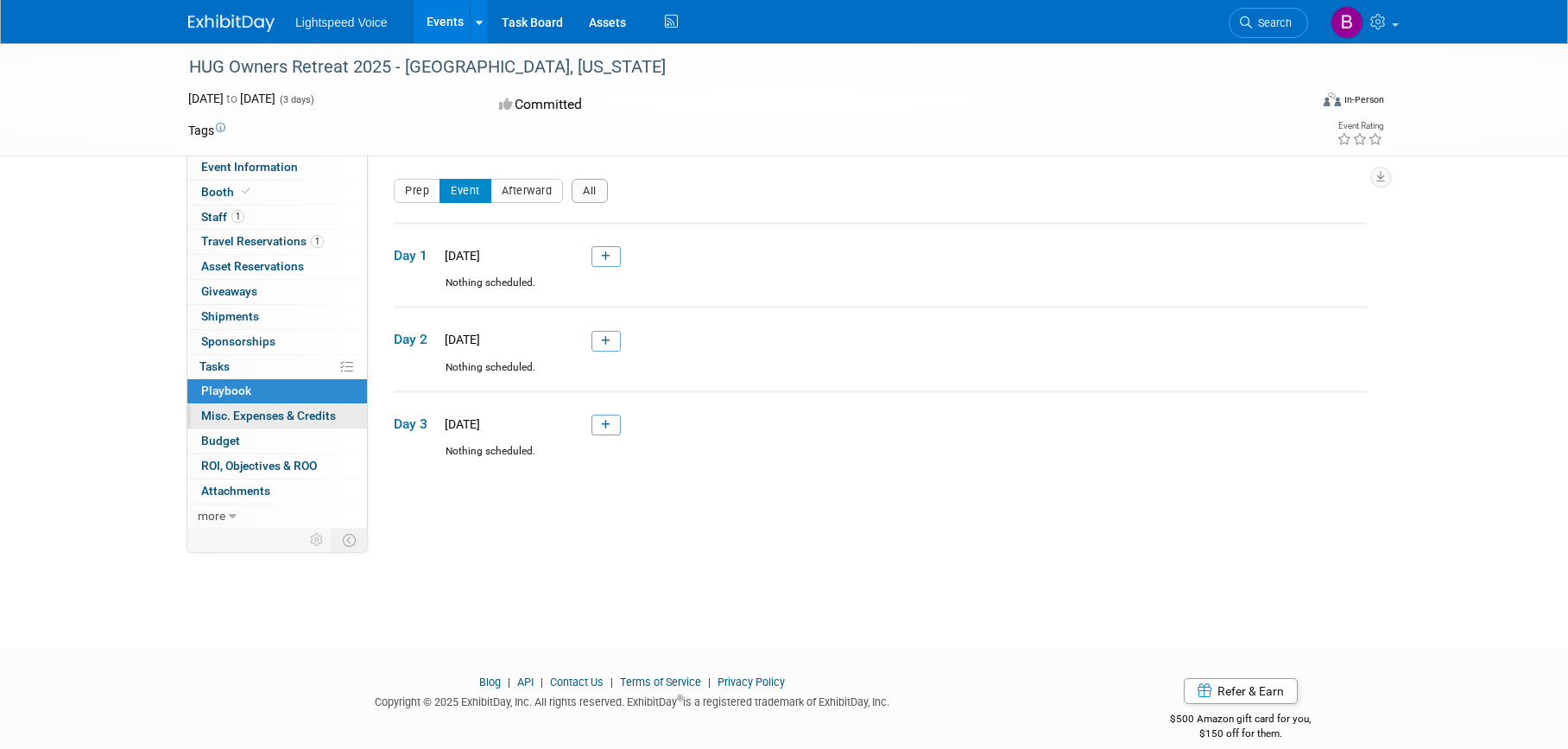
click at [265, 422] on span "Misc. Expenses & Credits 0" at bounding box center [268, 416] width 135 height 14
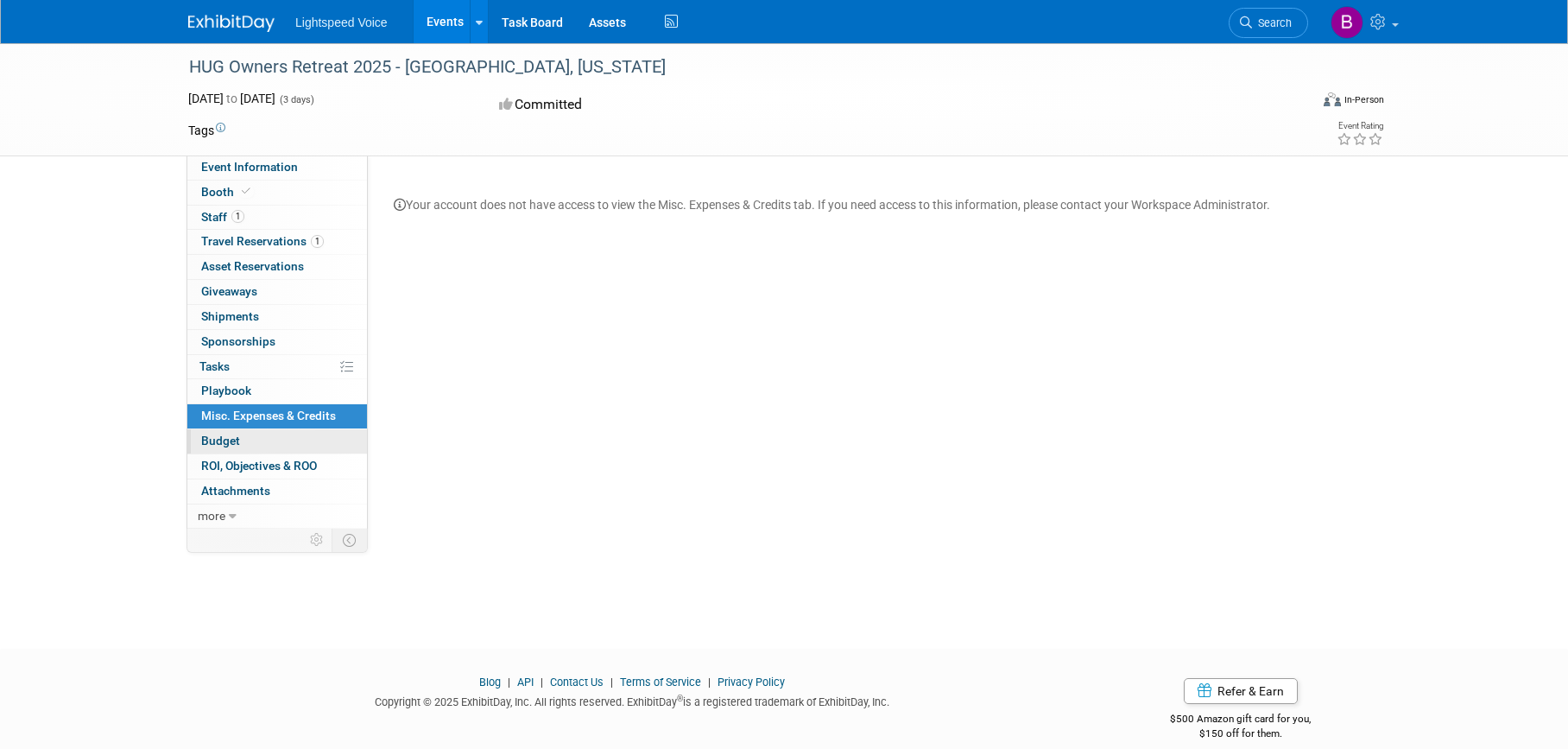
click at [256, 439] on link "Budget" at bounding box center [277, 441] width 180 height 24
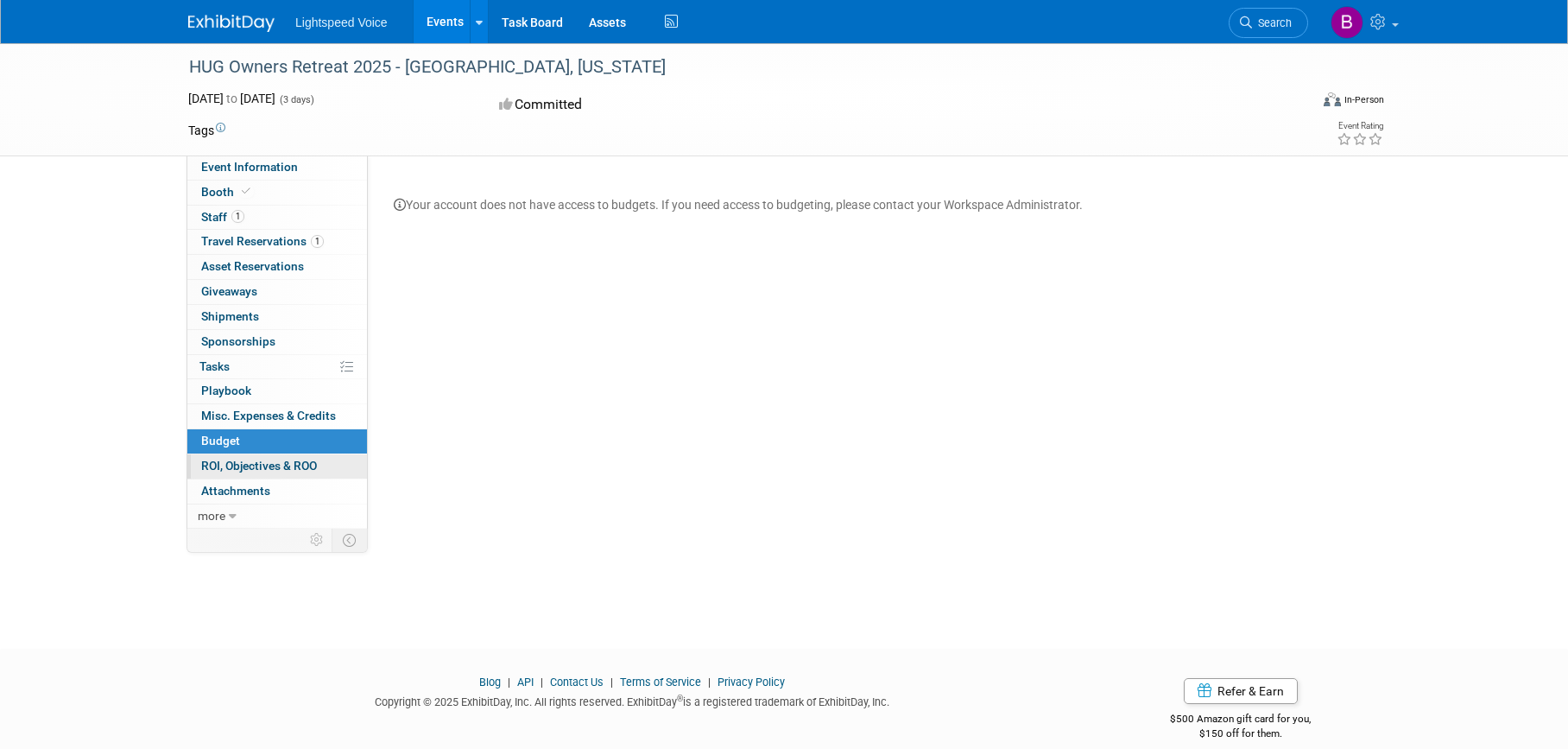
click at [246, 467] on span "ROI, Objectives & ROO 0" at bounding box center [259, 466] width 116 height 14
click at [248, 493] on span "Attachments 0" at bounding box center [235, 491] width 69 height 14
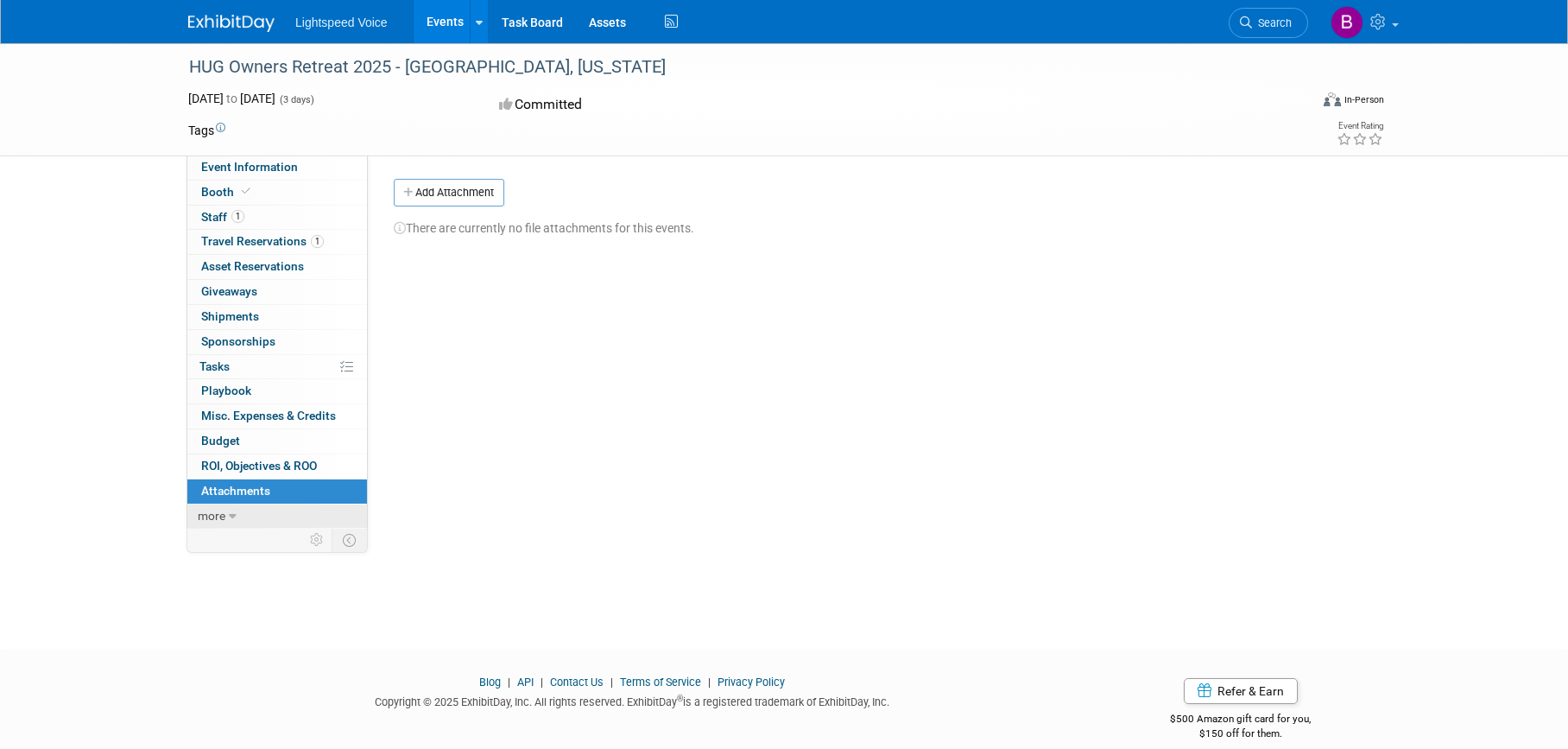
click at [234, 516] on icon at bounding box center [232, 517] width 8 height 12
click at [244, 543] on span "Event Binder (.pdf export)" at bounding box center [270, 540] width 139 height 14
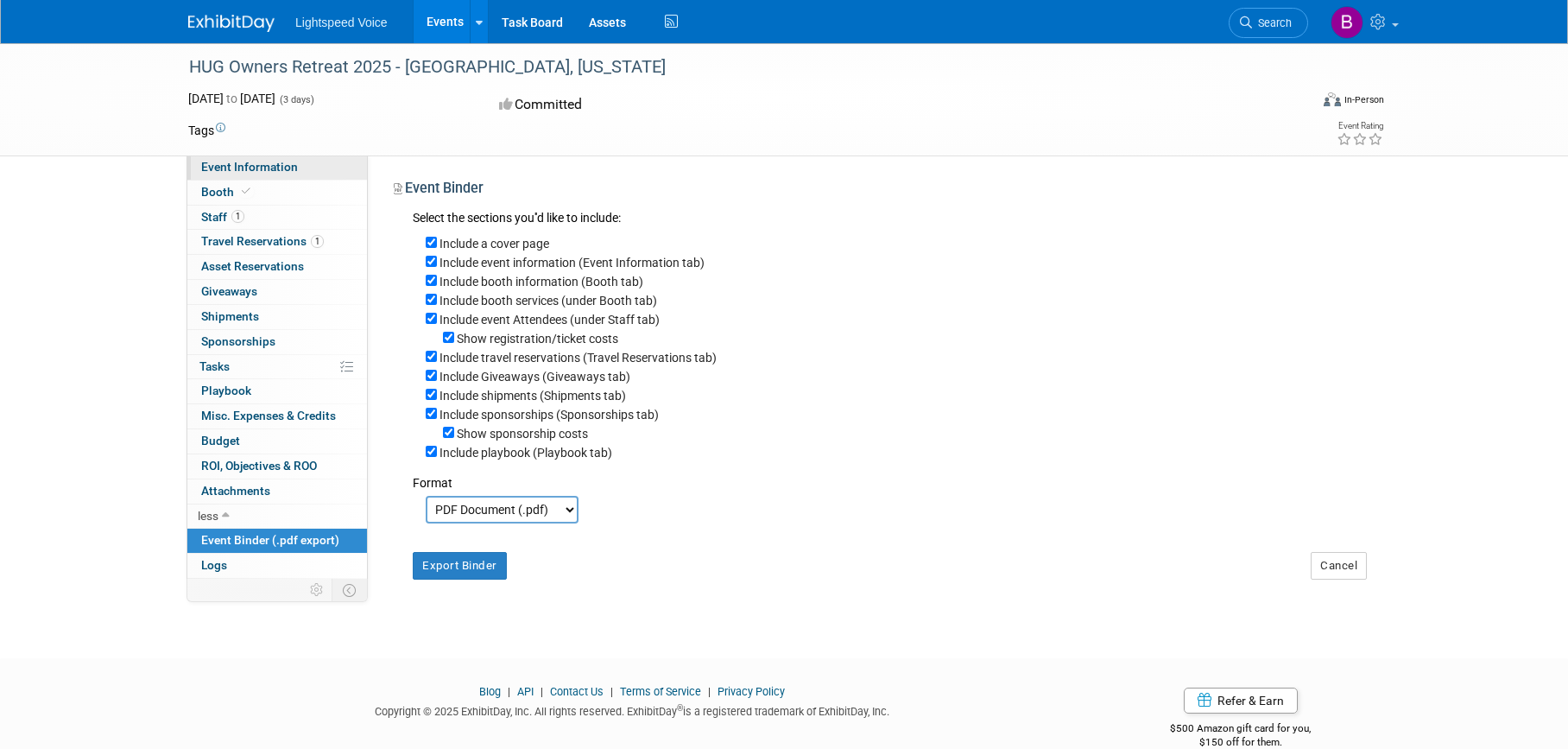
click at [266, 171] on span "Event Information" at bounding box center [249, 167] width 97 height 14
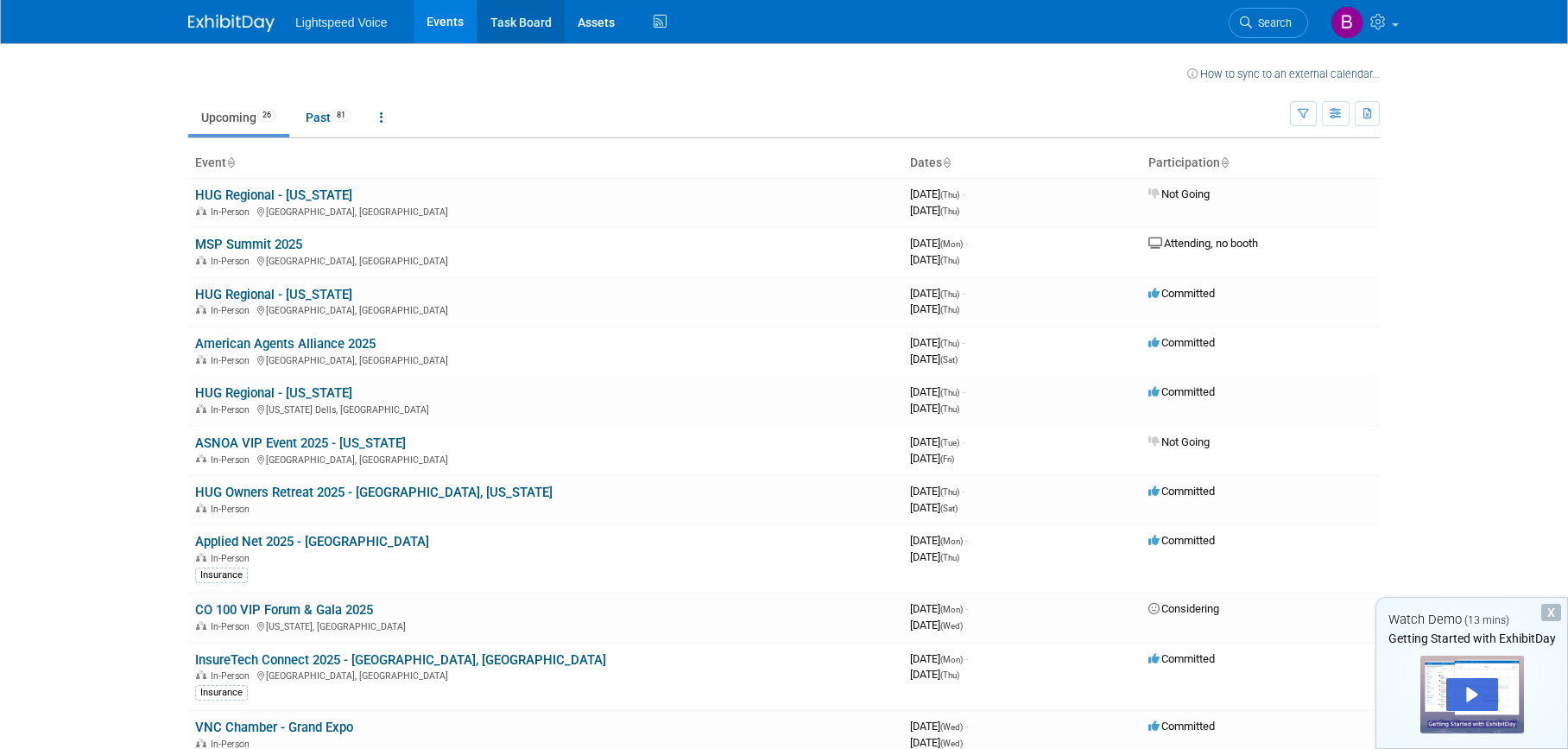
click at [515, 14] on link "Task Board" at bounding box center [521, 21] width 87 height 43
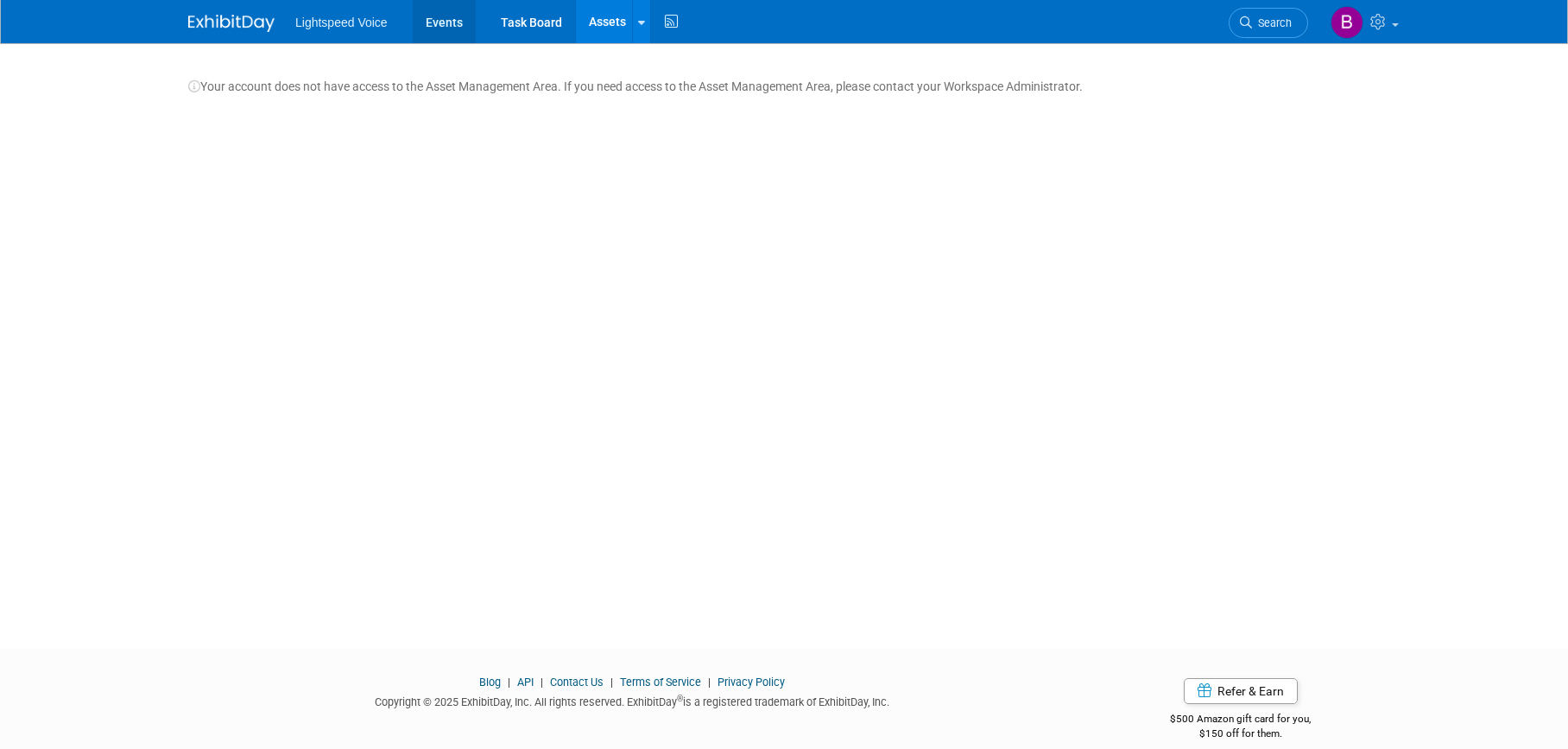
click at [437, 20] on link "Events" at bounding box center [444, 21] width 63 height 43
